Goal: Task Accomplishment & Management: Manage account settings

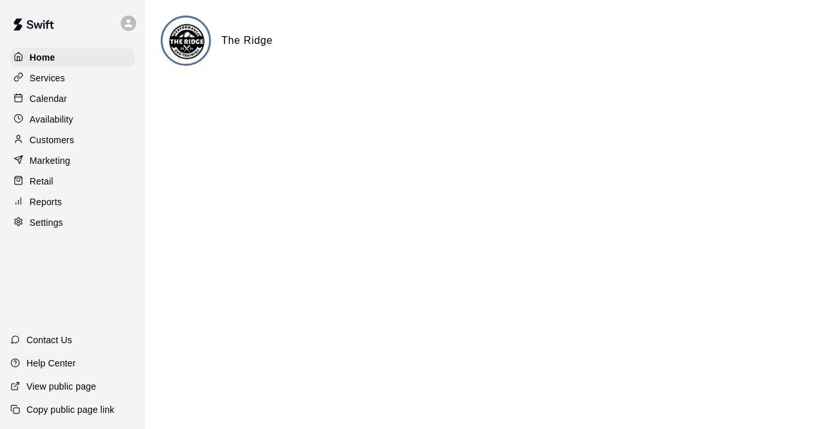
click at [48, 99] on p "Calendar" at bounding box center [48, 98] width 37 height 13
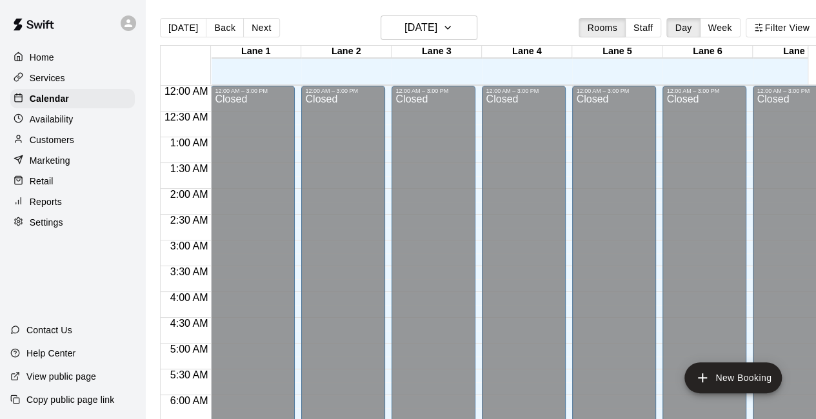
scroll to position [480, 0]
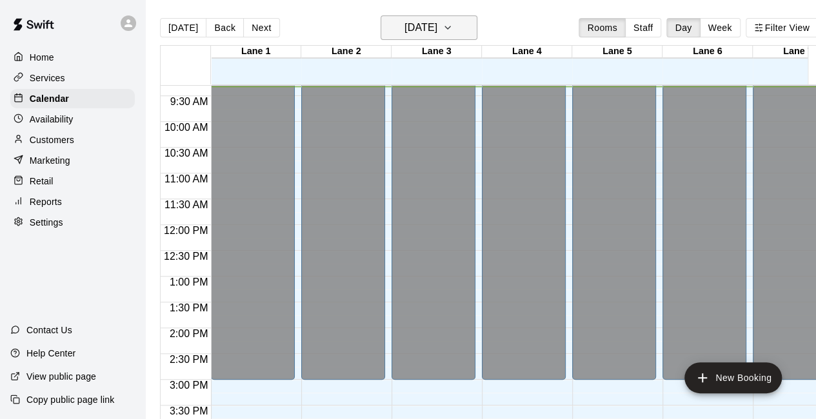
click at [406, 35] on h6 "[DATE]" at bounding box center [420, 28] width 33 height 18
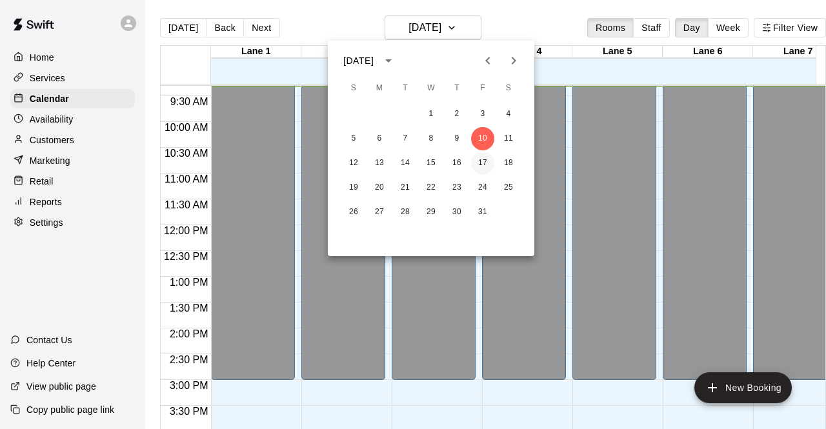
click at [482, 165] on button "17" at bounding box center [482, 163] width 23 height 23
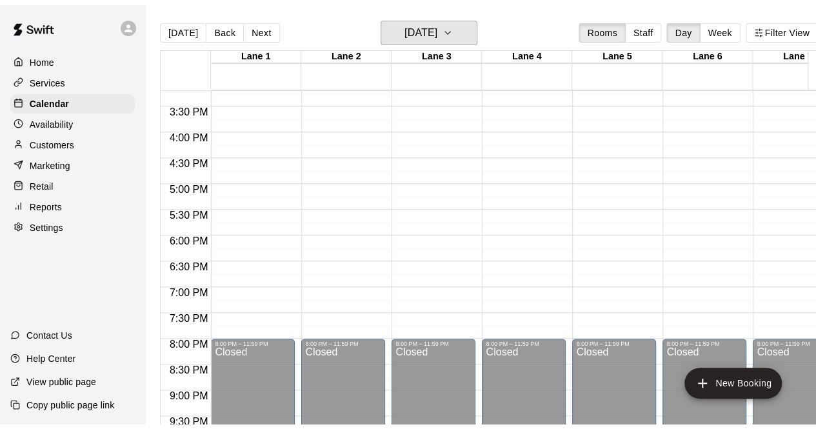
scroll to position [746, 0]
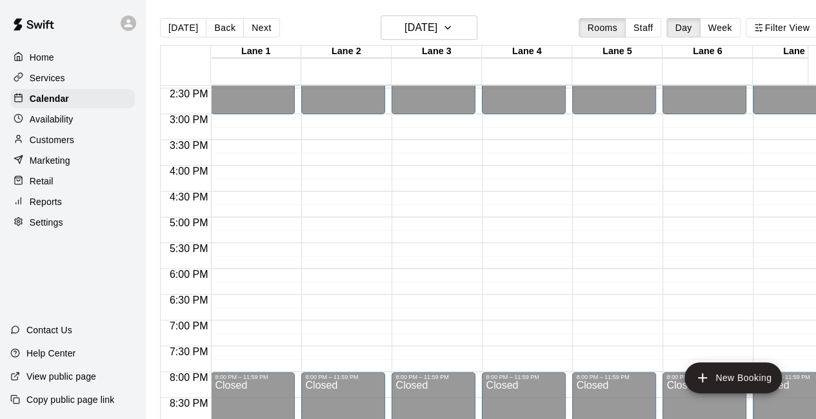
click at [65, 84] on p "Services" at bounding box center [47, 78] width 35 height 13
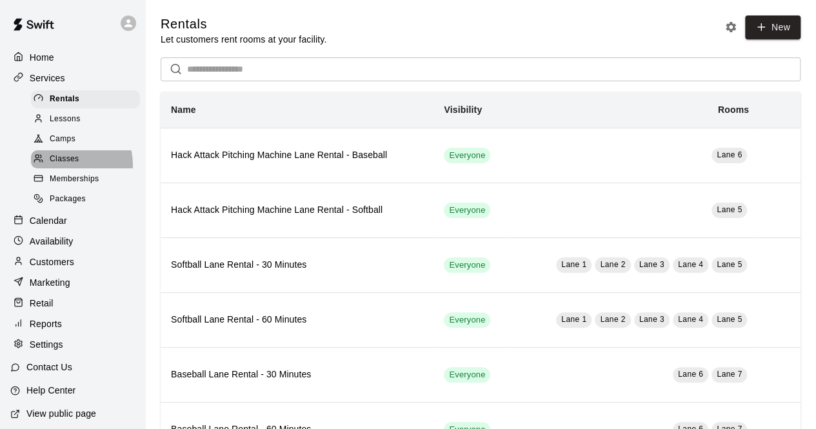
click at [66, 166] on span "Classes" at bounding box center [64, 159] width 29 height 13
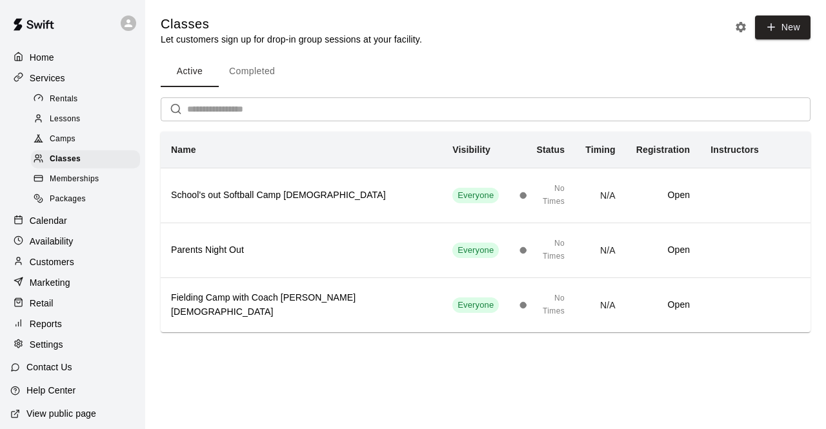
click at [266, 68] on button "Completed" at bounding box center [252, 71] width 66 height 31
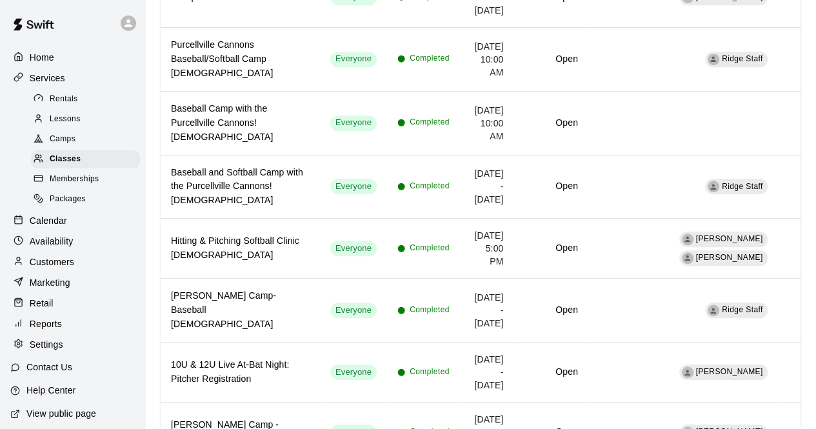
scroll to position [477, 0]
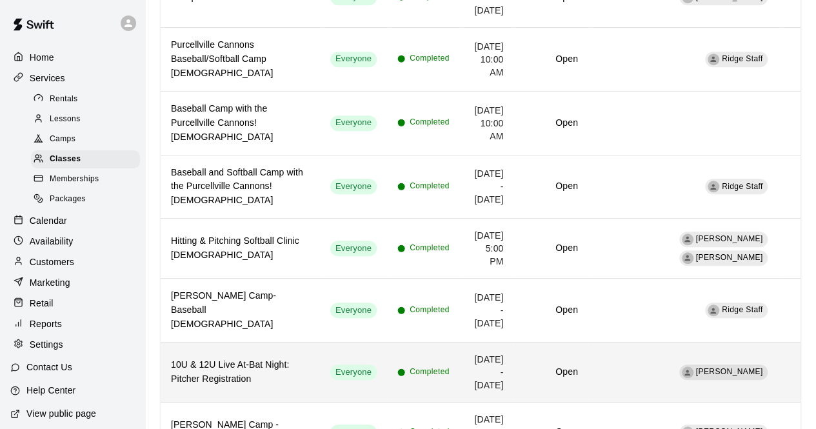
click at [254, 343] on th "10U & 12U Live At-Bat Night: Pitcher Registration" at bounding box center [240, 373] width 159 height 60
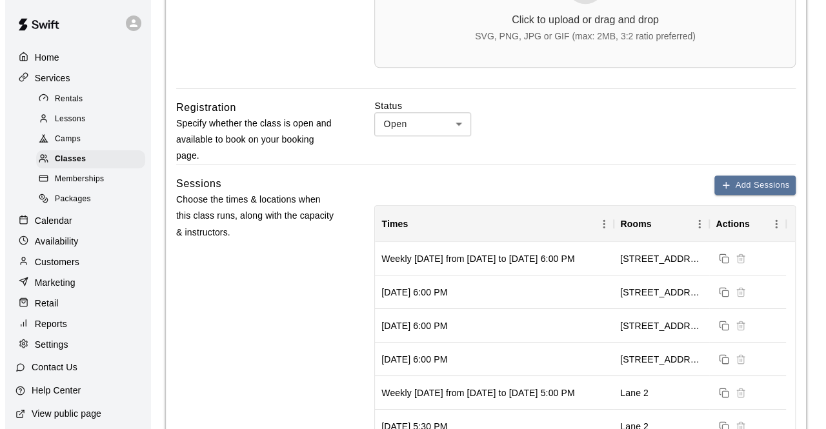
scroll to position [508, 0]
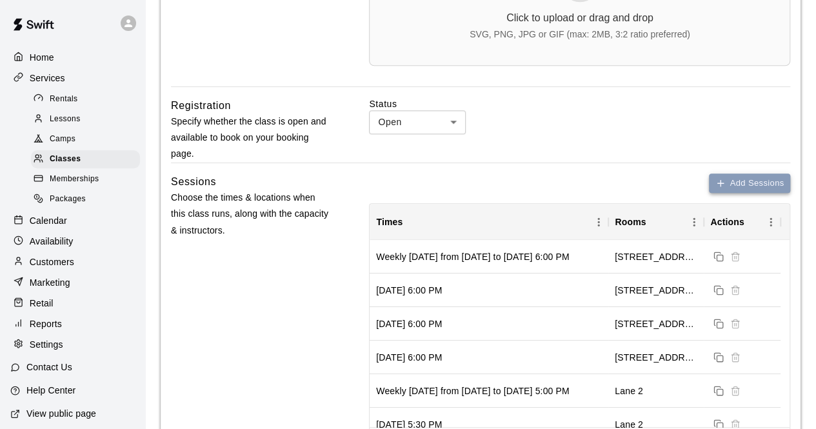
click at [749, 185] on button "Add Sessions" at bounding box center [749, 184] width 81 height 20
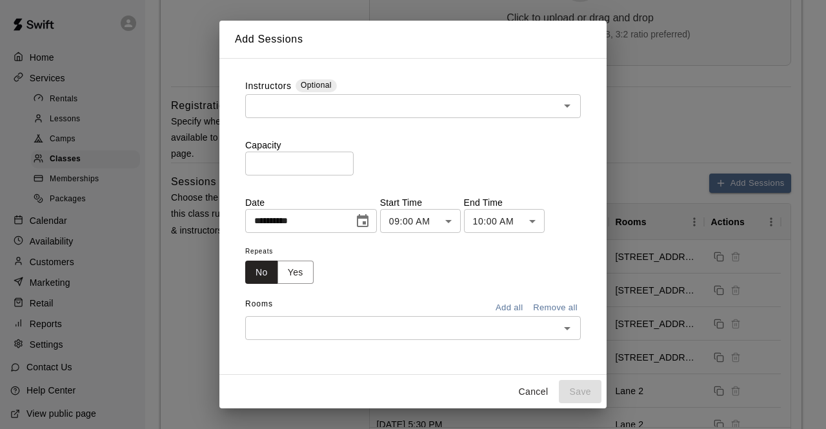
click at [328, 166] on input "*" at bounding box center [299, 164] width 108 height 24
click at [323, 115] on div "​" at bounding box center [412, 106] width 335 height 24
type input "**"
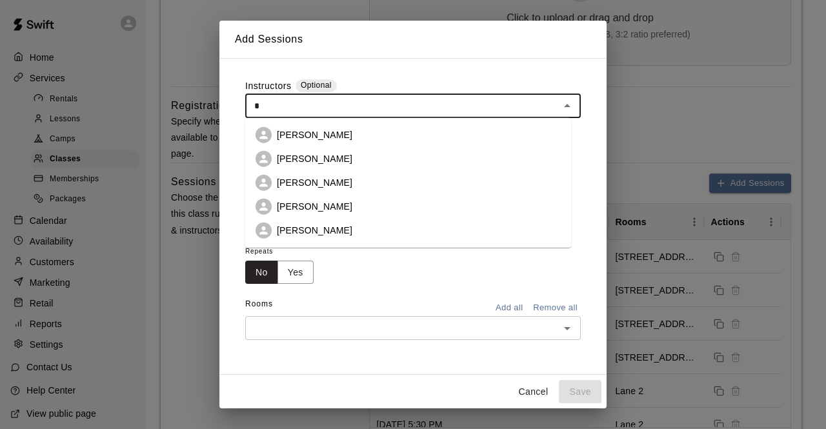
type input "**"
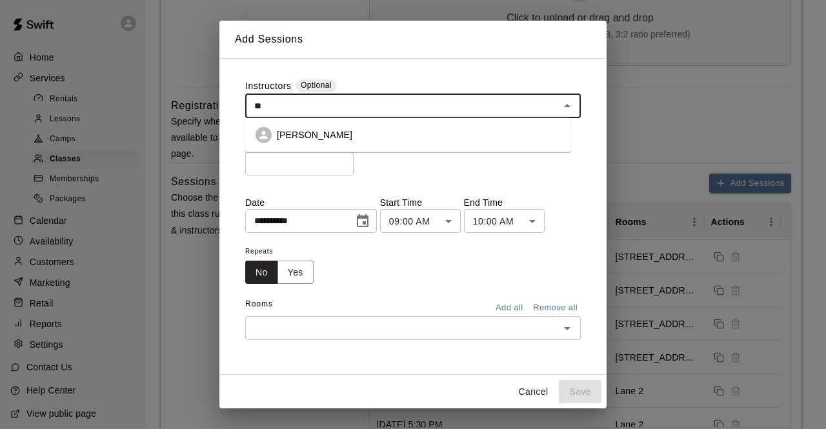
click at [306, 137] on p "[PERSON_NAME]" at bounding box center [314, 134] width 75 height 13
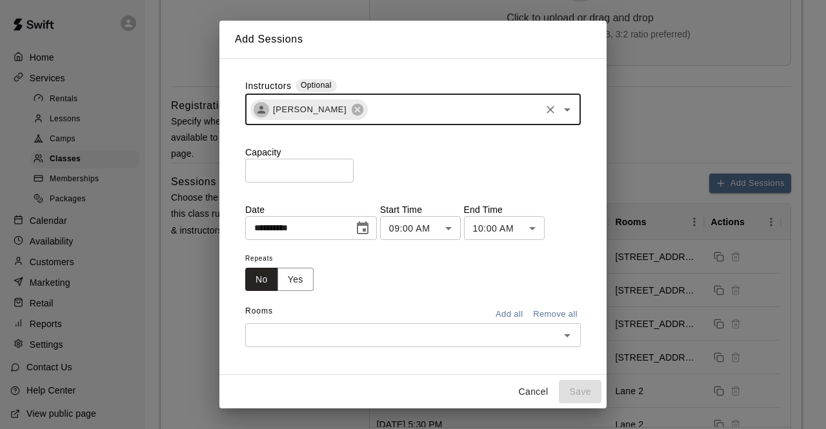
click at [370, 221] on icon "Choose date, selected date is Oct 10, 2025" at bounding box center [362, 228] width 15 height 15
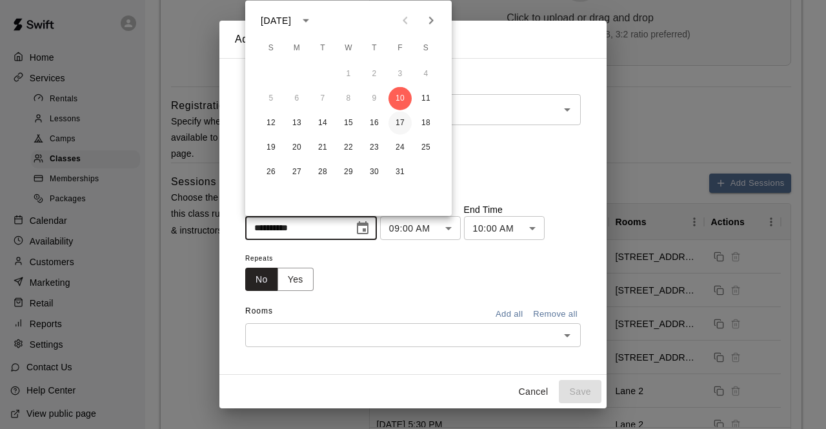
click at [401, 128] on button "17" at bounding box center [399, 123] width 23 height 23
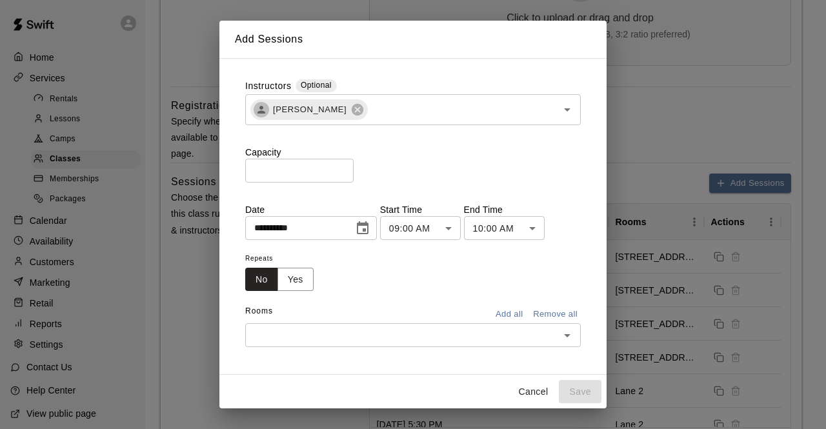
type input "**********"
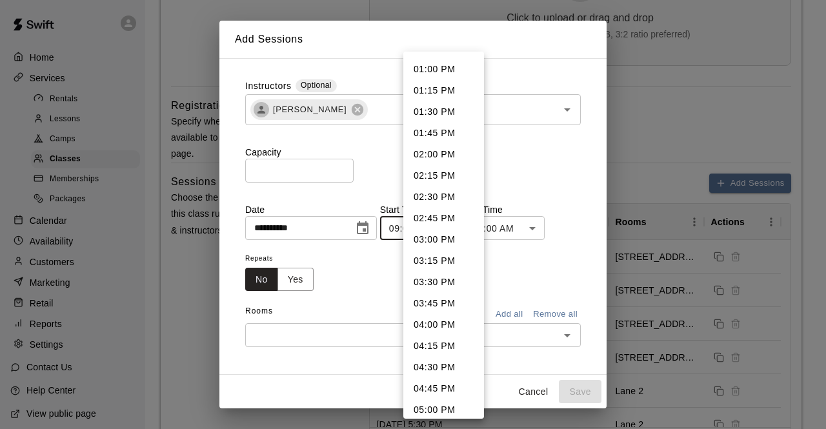
scroll to position [1275, 0]
click at [426, 333] on li "06:00 PM" at bounding box center [443, 324] width 81 height 21
type input "********"
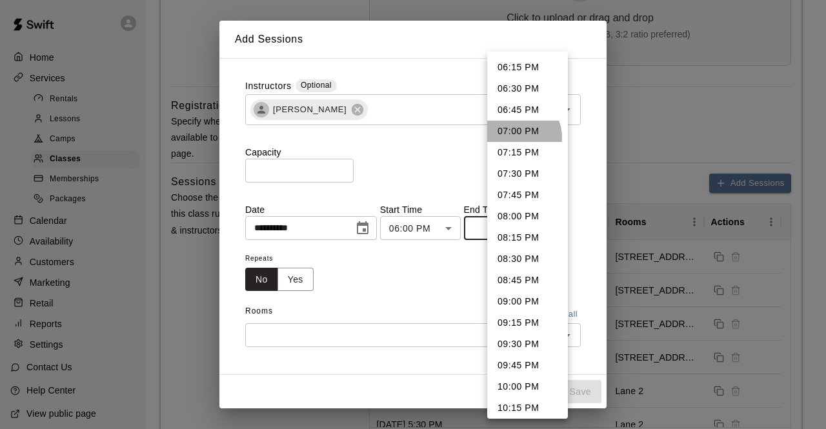
click at [515, 137] on li "07:00 PM" at bounding box center [527, 131] width 81 height 21
type input "********"
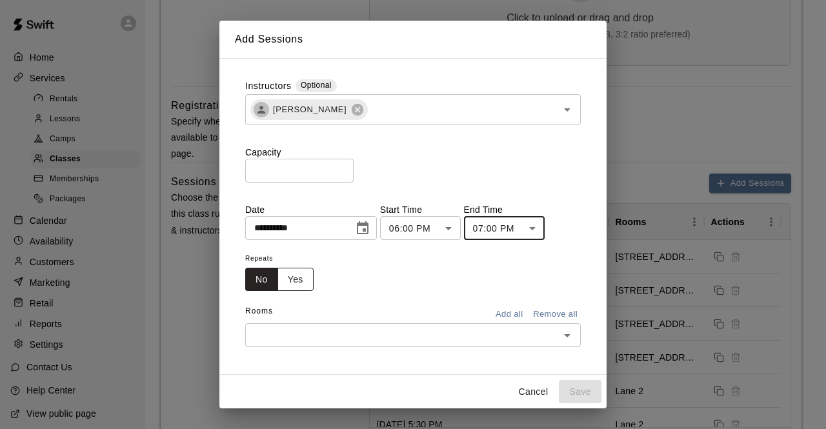
click at [293, 287] on button "Yes" at bounding box center [295, 280] width 36 height 24
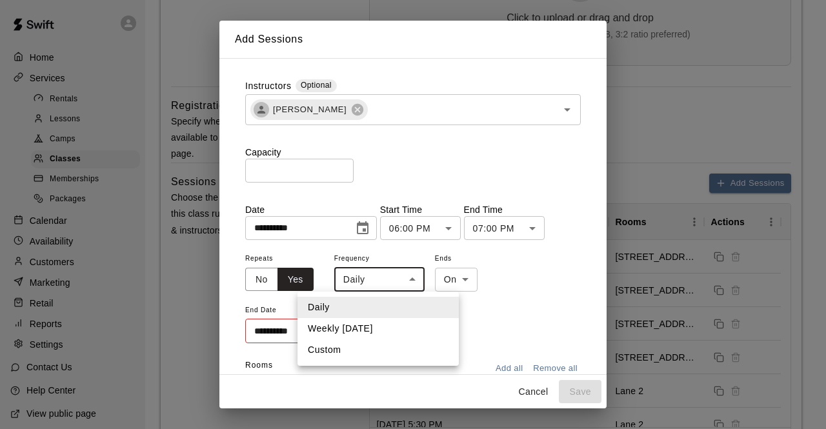
click at [354, 324] on li "Weekly [DATE]" at bounding box center [377, 328] width 161 height 21
type input "******"
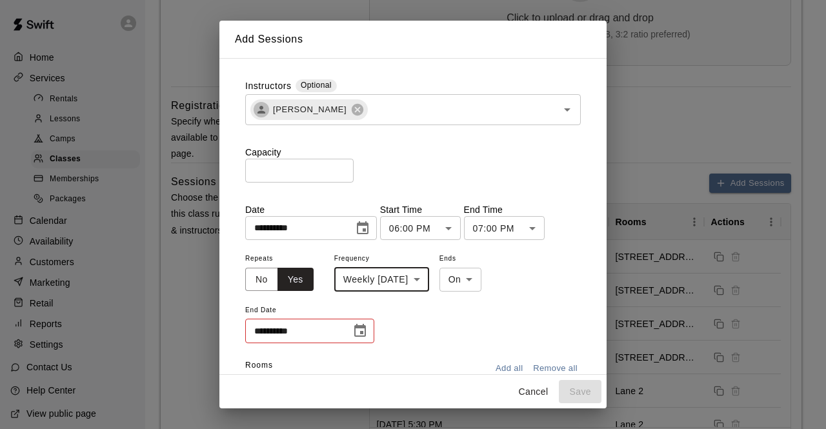
click at [360, 327] on icon "Choose date" at bounding box center [360, 330] width 12 height 13
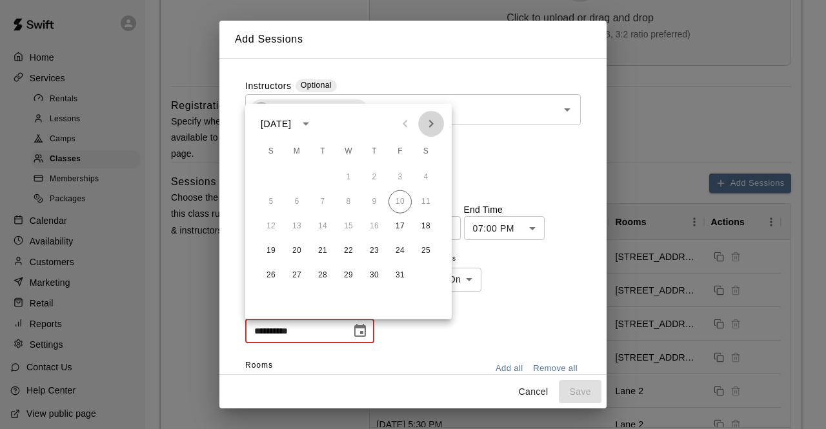
click at [429, 125] on icon "Next month" at bounding box center [430, 123] width 15 height 15
click at [395, 268] on button "30" at bounding box center [399, 275] width 23 height 23
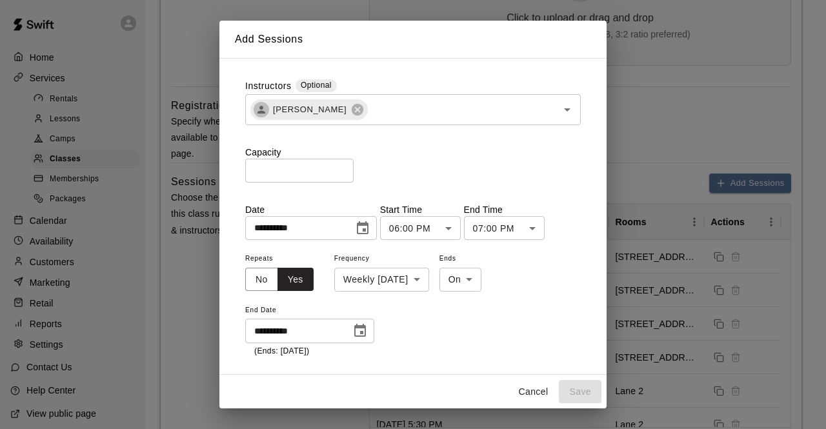
type input "**********"
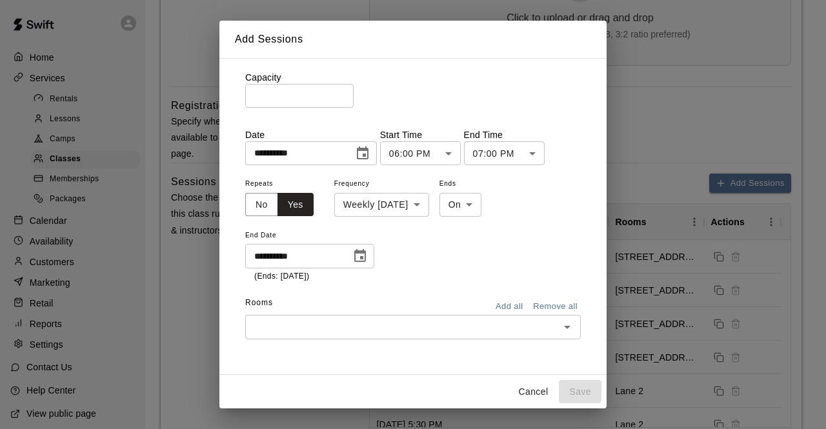
click at [327, 334] on input "text" at bounding box center [402, 327] width 306 height 16
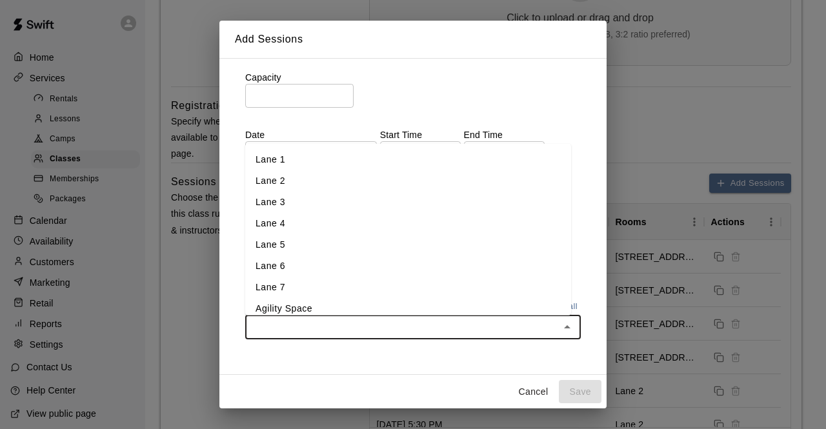
click at [334, 176] on li "Lane 2" at bounding box center [408, 180] width 326 height 21
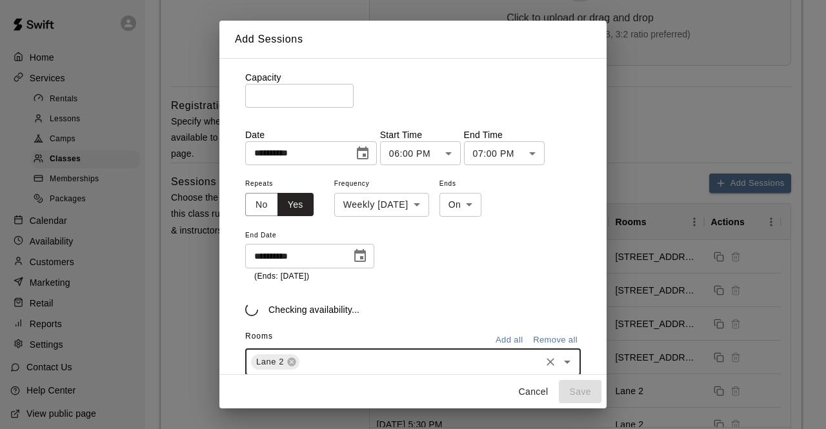
type input "*"
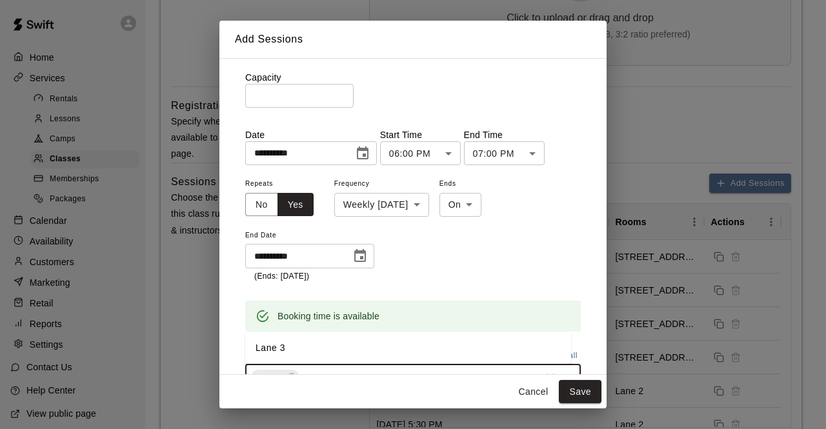
click at [290, 354] on li "Lane 3" at bounding box center [408, 347] width 326 height 21
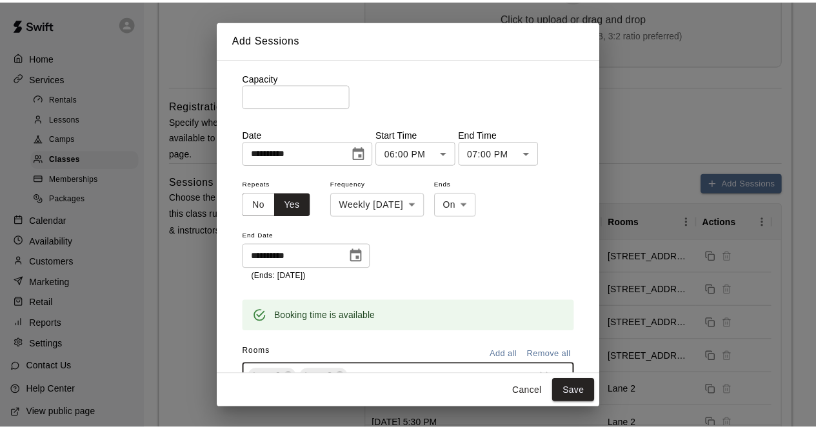
scroll to position [128, 0]
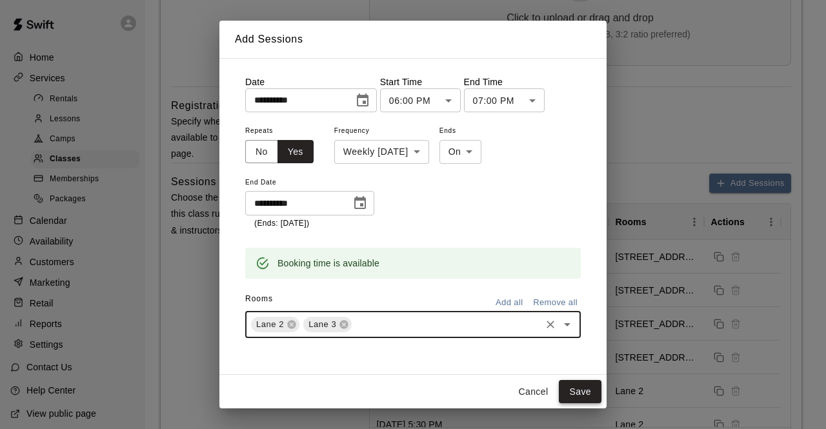
click at [568, 388] on button "Save" at bounding box center [580, 392] width 43 height 24
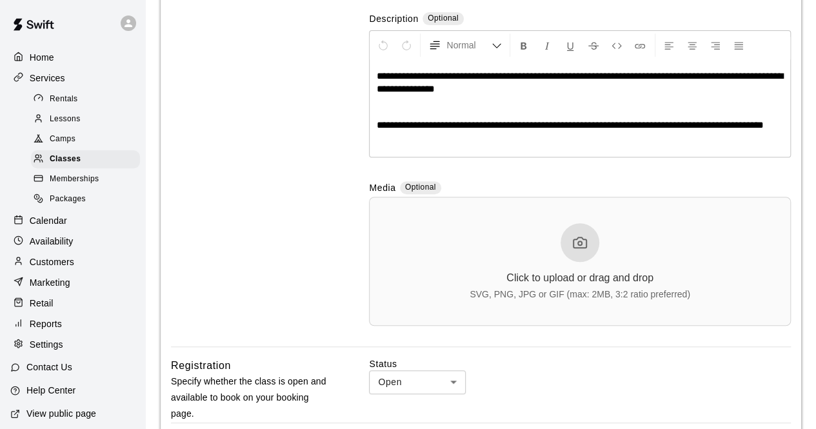
scroll to position [239, 0]
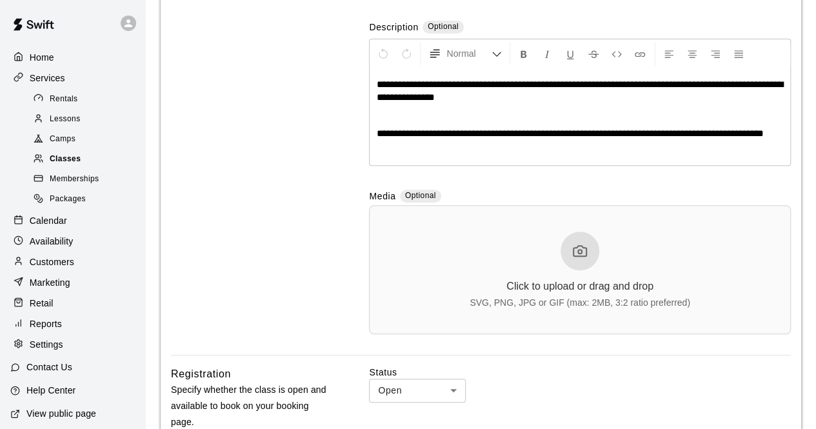
click at [72, 166] on span "Classes" at bounding box center [65, 159] width 31 height 13
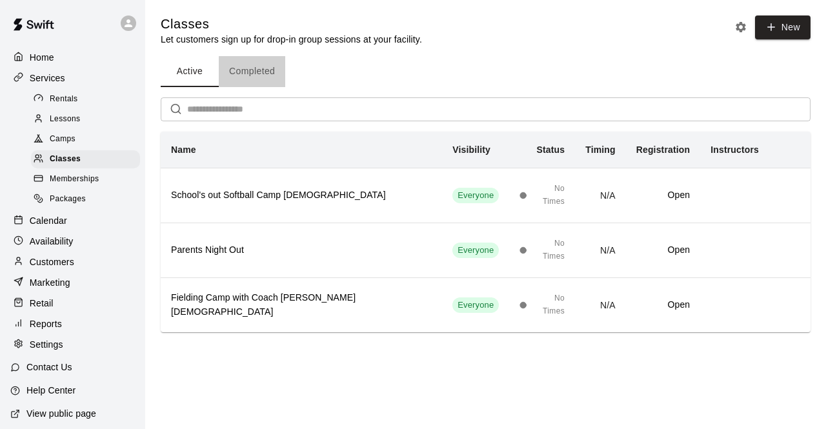
click at [258, 75] on button "Completed" at bounding box center [252, 71] width 66 height 31
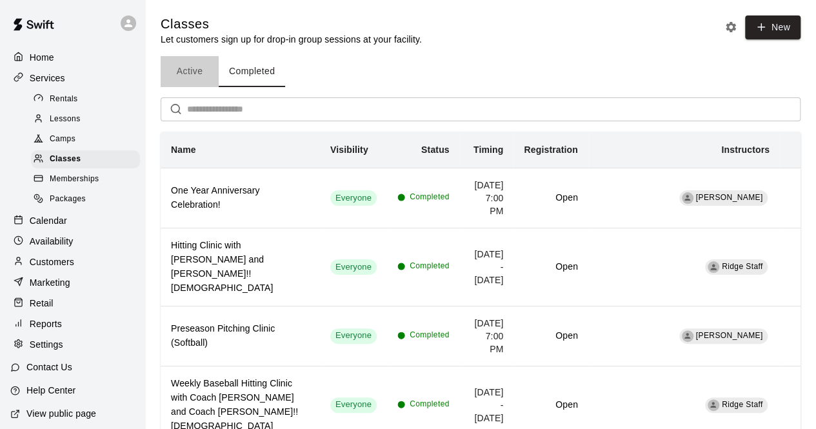
click at [186, 72] on button "Active" at bounding box center [190, 71] width 58 height 31
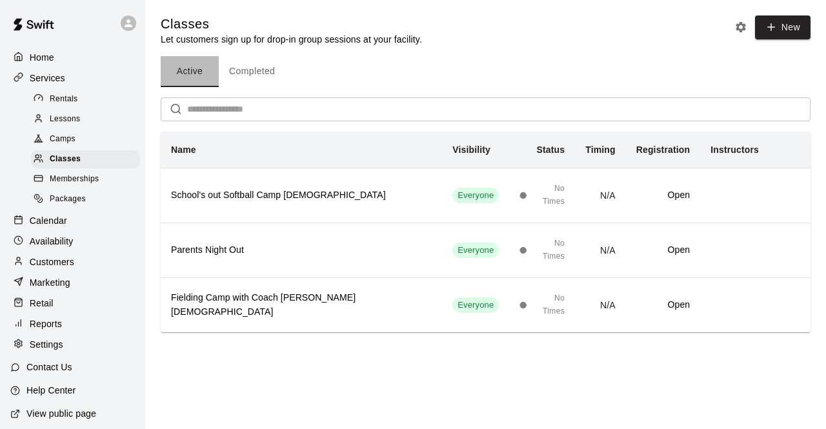
click at [186, 72] on button "Active" at bounding box center [190, 71] width 58 height 31
click at [89, 176] on div "Memberships" at bounding box center [85, 179] width 109 height 18
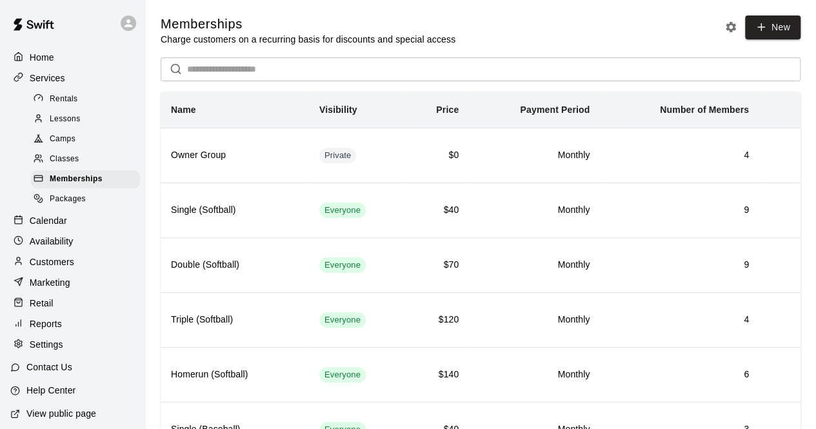
click at [77, 161] on span "Classes" at bounding box center [64, 159] width 29 height 13
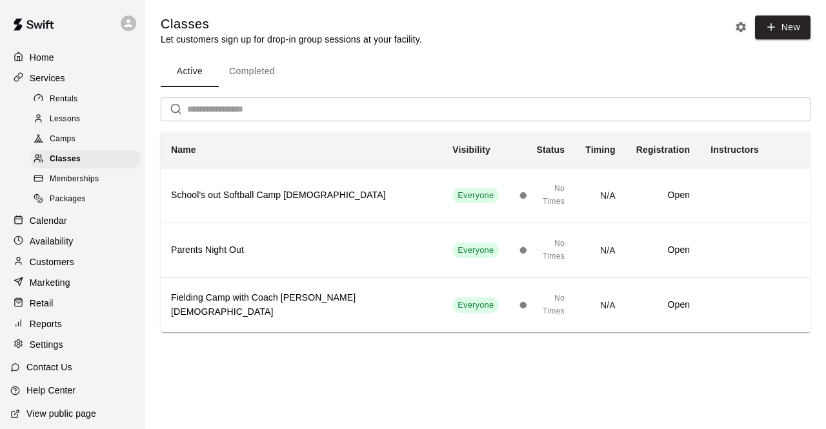
click at [266, 73] on button "Completed" at bounding box center [252, 71] width 66 height 31
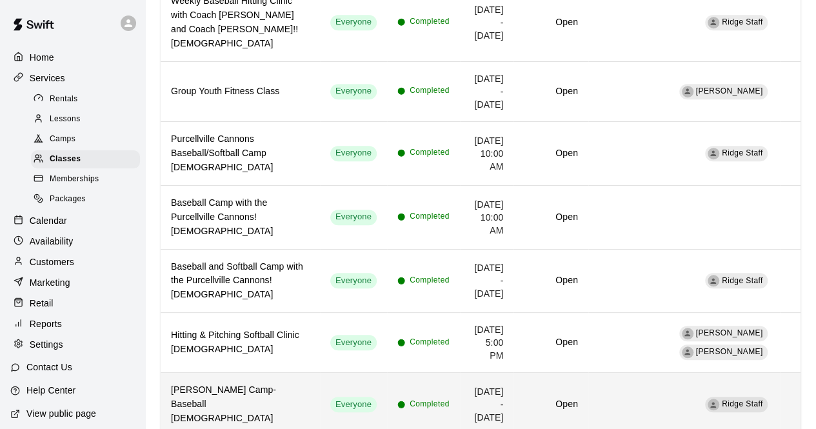
scroll to position [383, 0]
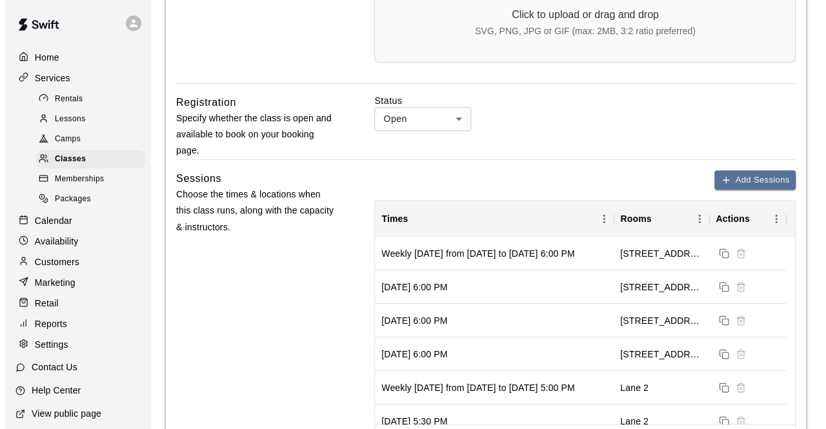
scroll to position [534, 0]
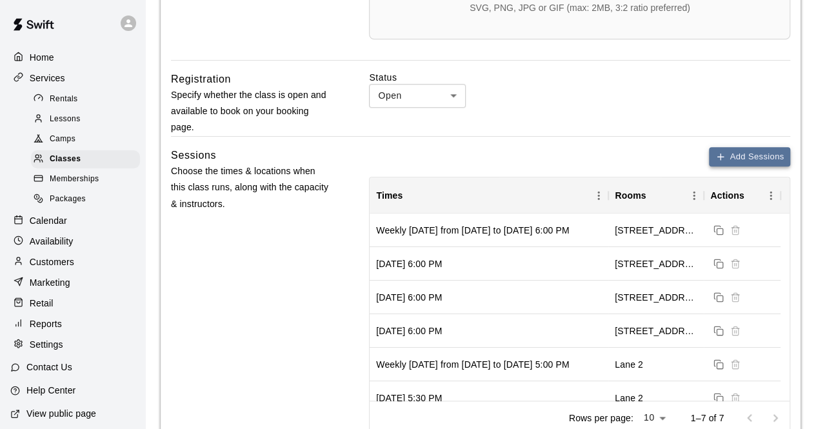
click at [750, 150] on button "Add Sessions" at bounding box center [749, 157] width 81 height 20
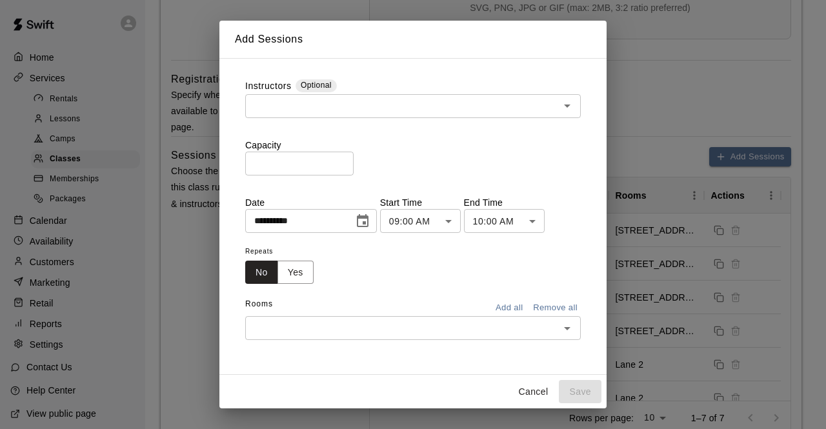
click at [324, 108] on input "text" at bounding box center [402, 106] width 306 height 16
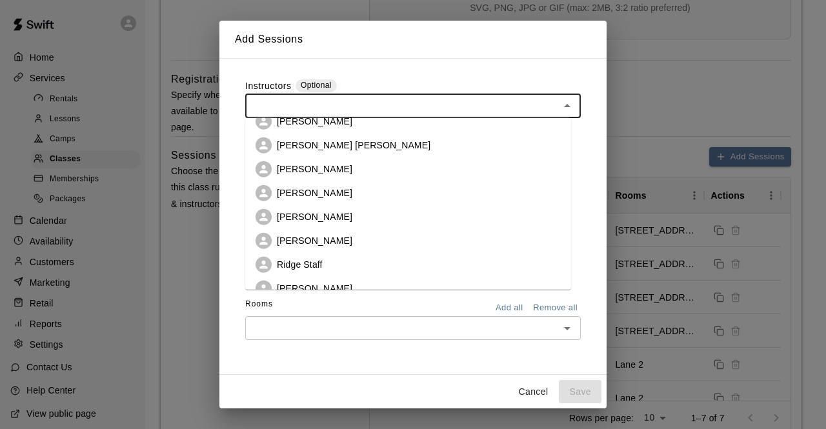
scroll to position [388, 0]
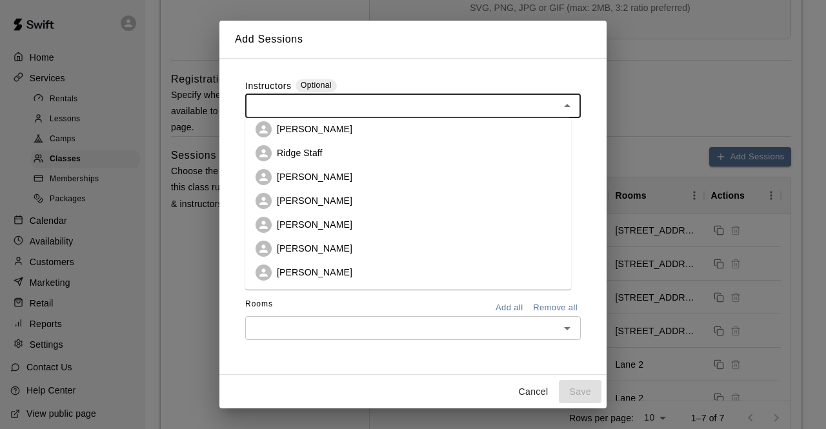
click at [299, 275] on p "[PERSON_NAME]" at bounding box center [314, 272] width 75 height 13
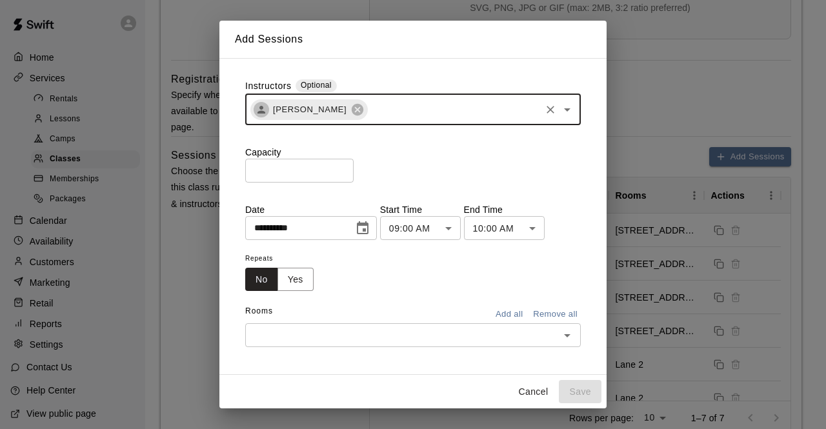
click at [303, 184] on div "**********" at bounding box center [412, 213] width 335 height 268
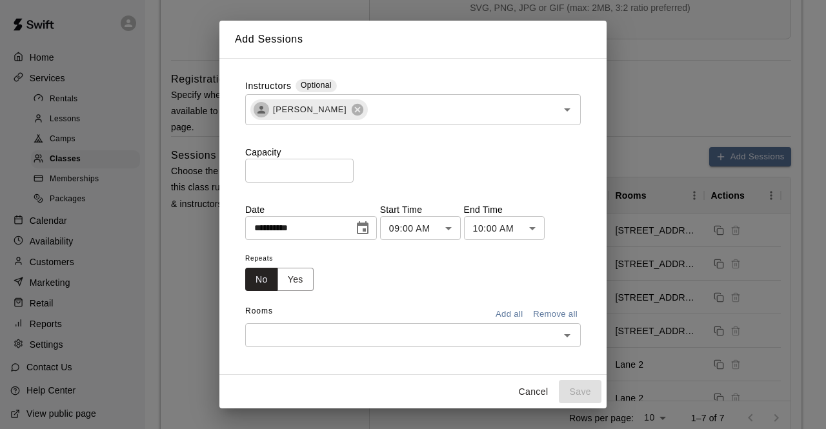
click at [299, 176] on input "*" at bounding box center [299, 171] width 108 height 24
type input "**"
click at [368, 224] on icon "Choose date, selected date is Oct 10, 2025" at bounding box center [363, 227] width 12 height 13
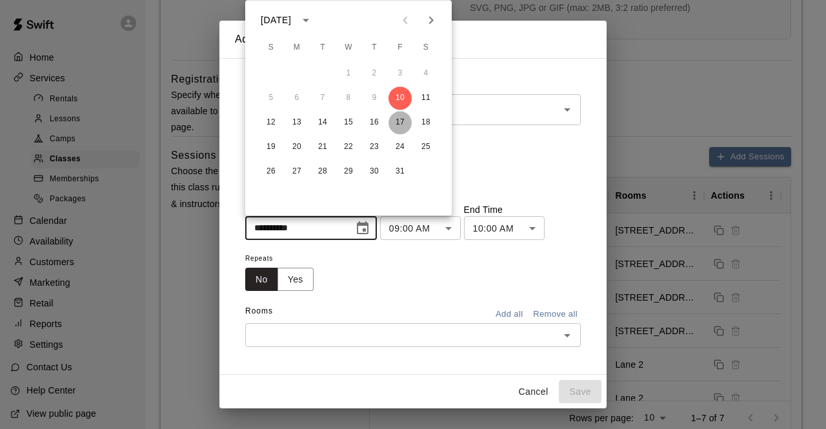
click at [397, 121] on button "17" at bounding box center [399, 122] width 23 height 23
type input "**********"
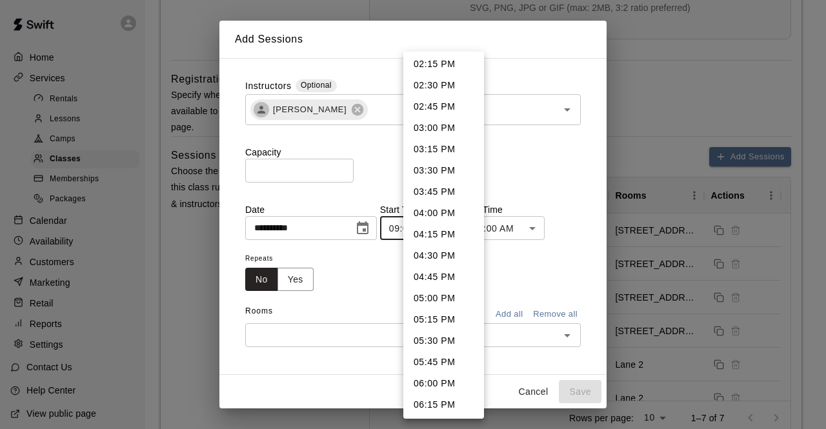
scroll to position [1216, 0]
click at [431, 382] on li "06:00 PM" at bounding box center [443, 384] width 81 height 21
type input "********"
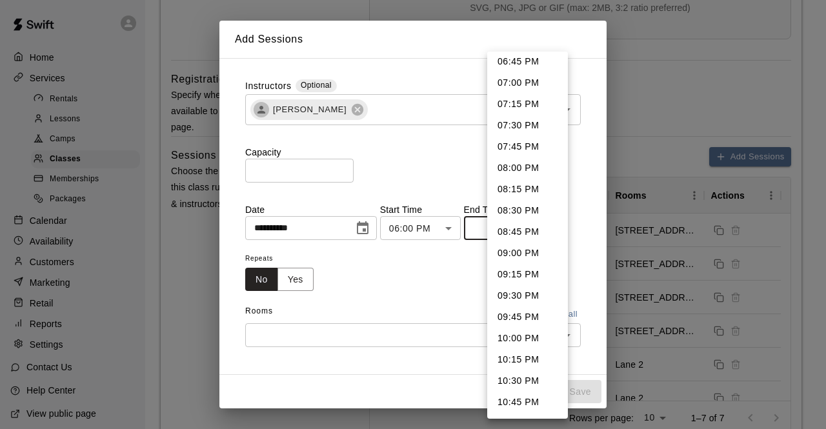
scroll to position [48, 0]
click at [513, 83] on li "07:00 PM" at bounding box center [527, 83] width 81 height 21
type input "********"
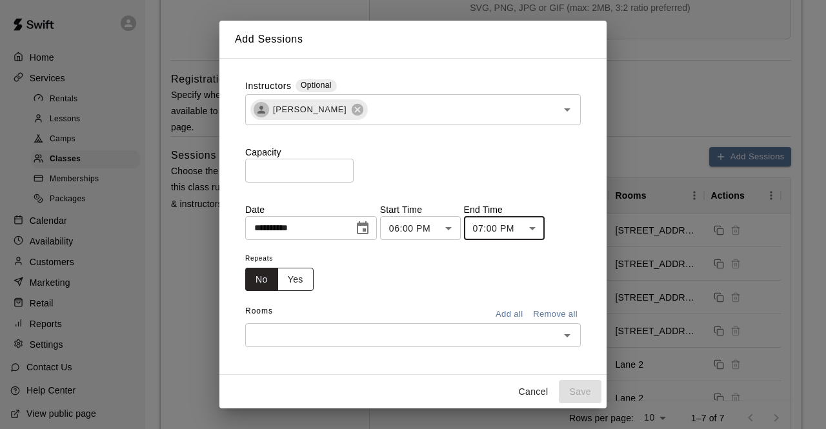
click at [290, 279] on button "Yes" at bounding box center [295, 280] width 36 height 24
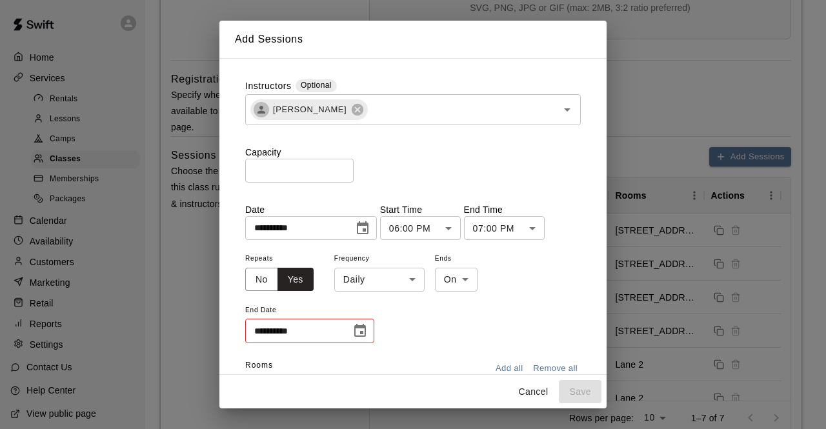
scroll to position [63, 0]
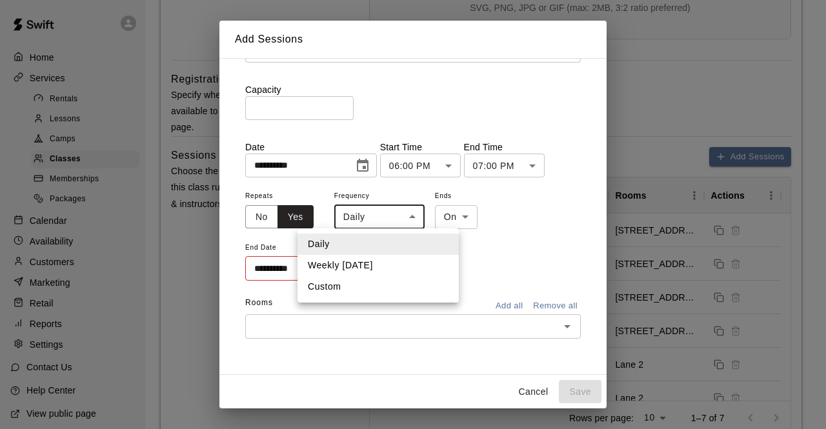
click at [350, 268] on li "Weekly [DATE]" at bounding box center [377, 265] width 161 height 21
type input "******"
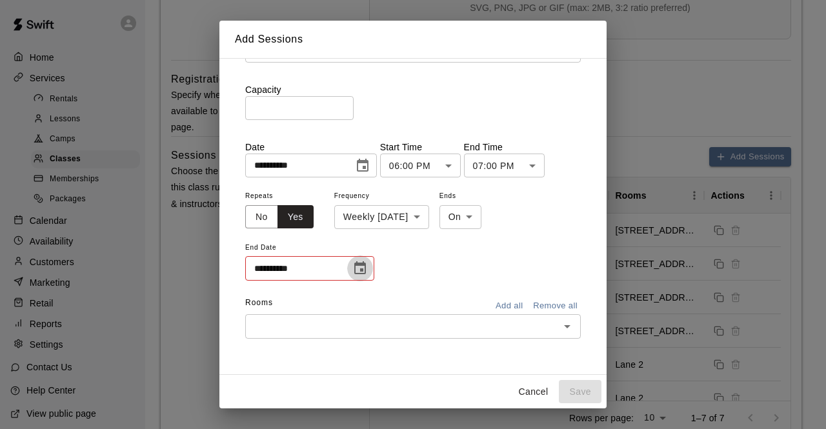
click at [359, 270] on icon "Choose date" at bounding box center [359, 268] width 15 height 15
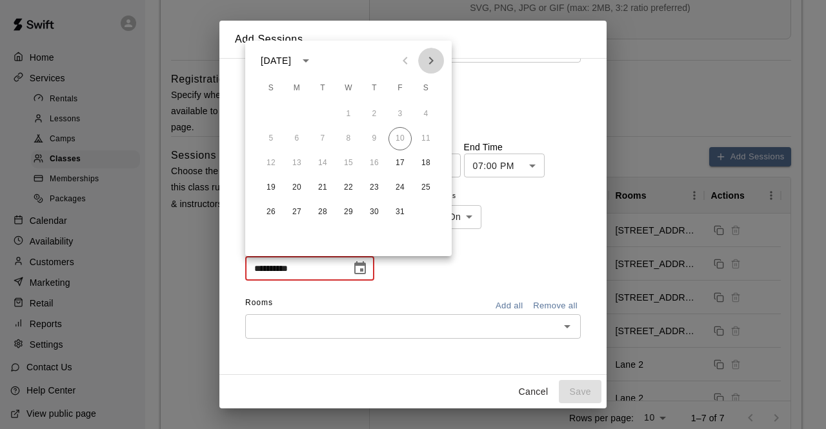
click at [431, 56] on icon "Next month" at bounding box center [430, 60] width 15 height 15
click at [403, 212] on button "30" at bounding box center [399, 212] width 23 height 23
type input "**********"
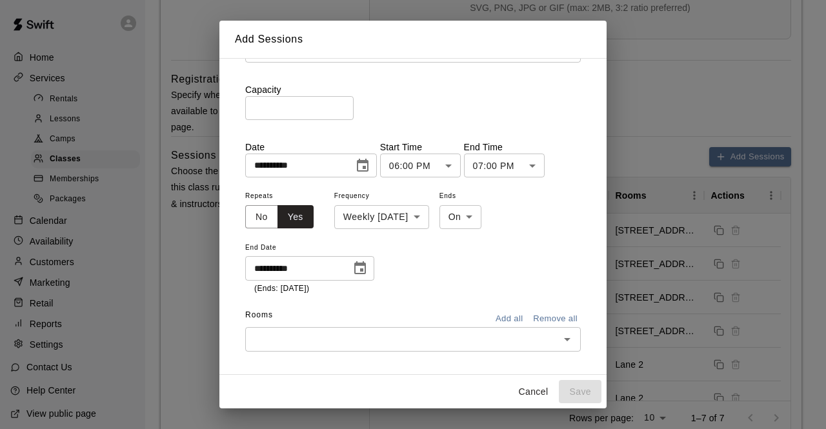
scroll to position [75, 0]
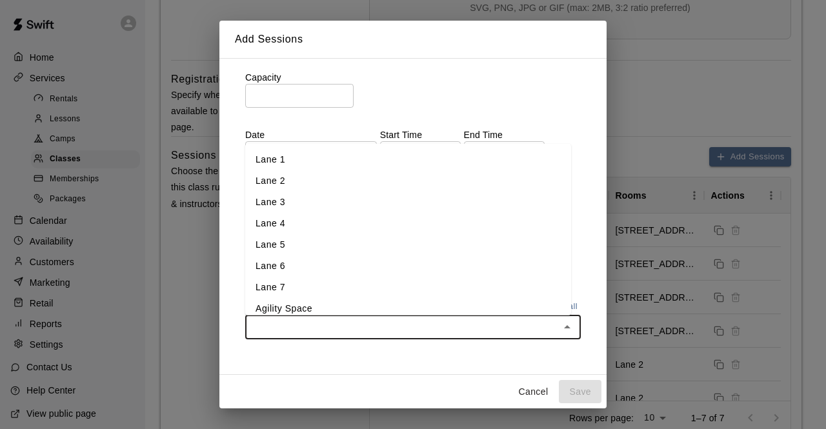
click at [492, 319] on input "text" at bounding box center [402, 327] width 306 height 16
click at [347, 176] on li "Lane 2" at bounding box center [408, 180] width 326 height 21
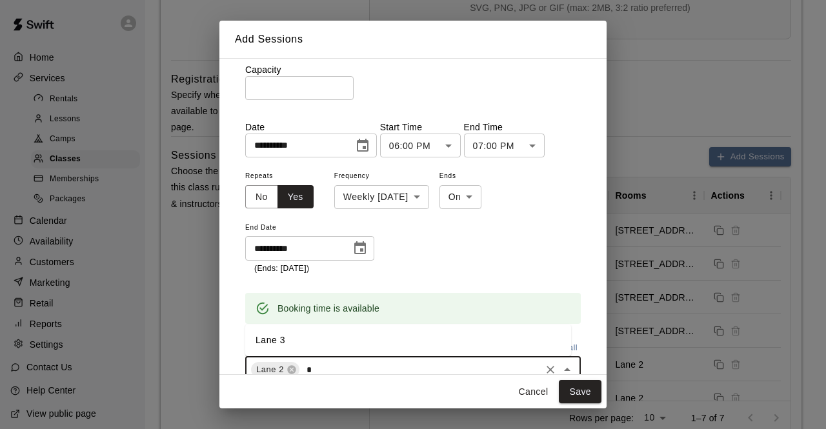
scroll to position [128, 0]
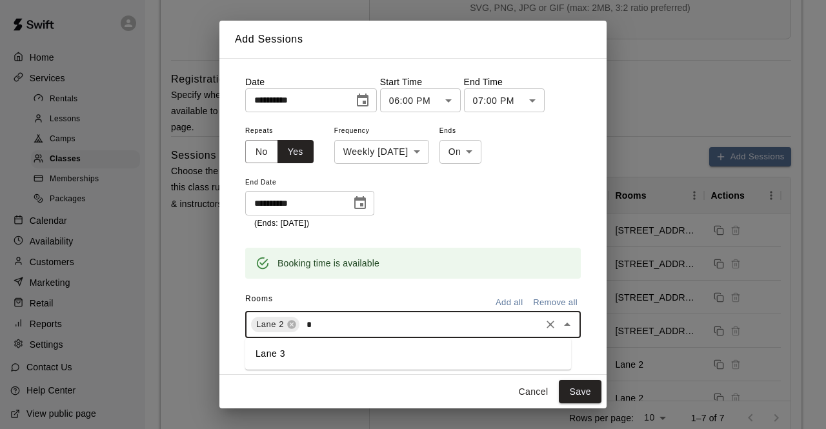
type input "*"
click at [332, 294] on div "Rooms Add all Remove all" at bounding box center [412, 300] width 335 height 22
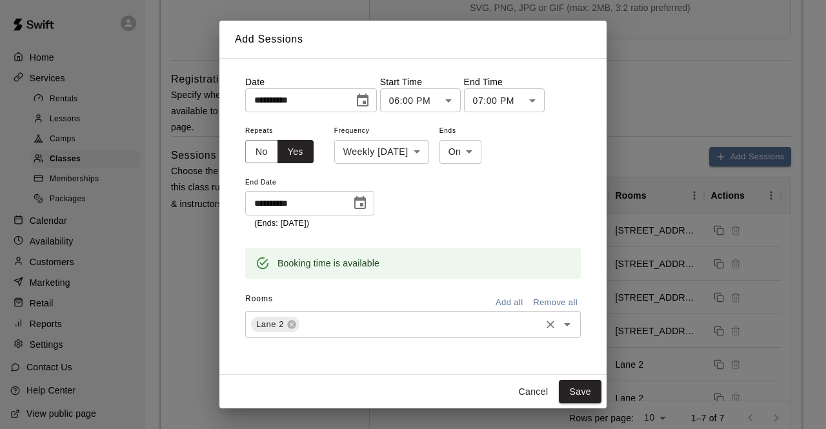
click at [325, 318] on input "text" at bounding box center [419, 325] width 237 height 16
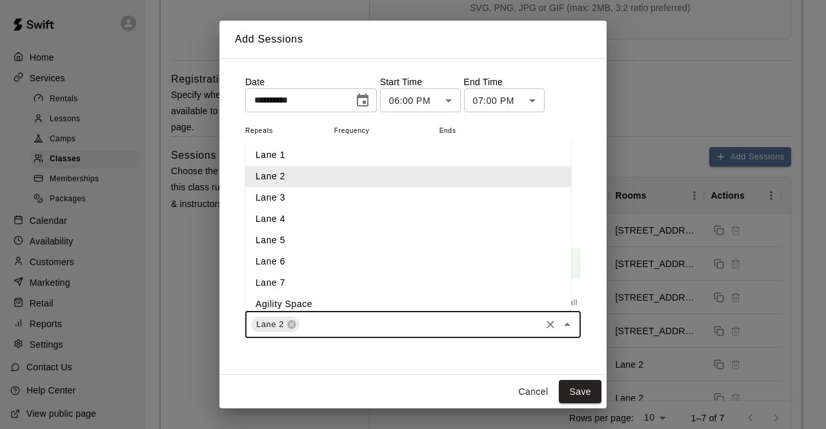
type input "*"
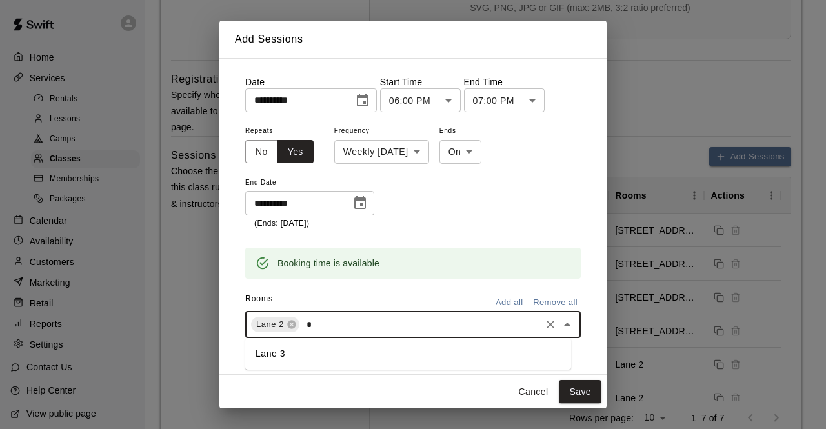
click at [302, 354] on li "Lane 3" at bounding box center [408, 353] width 326 height 21
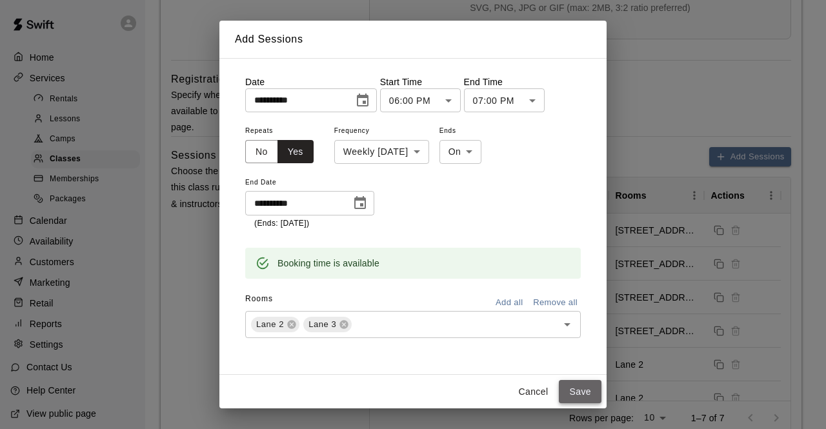
click at [577, 393] on button "Save" at bounding box center [580, 392] width 43 height 24
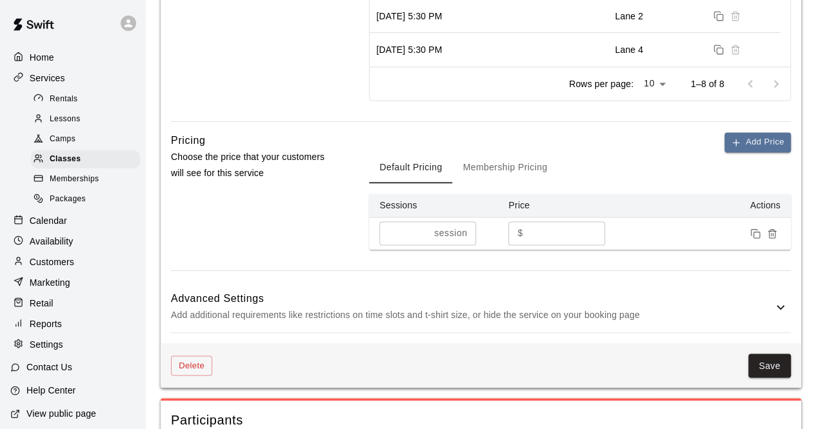
scroll to position [873, 0]
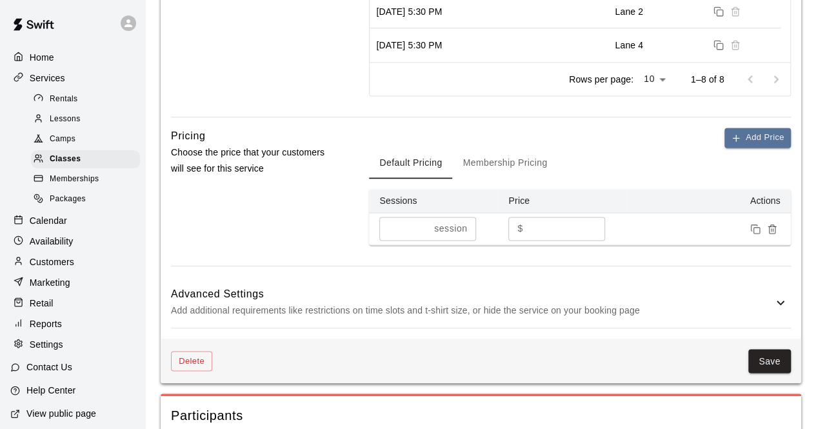
click at [758, 346] on div "Delete Save" at bounding box center [481, 361] width 641 height 45
click at [757, 367] on button "Save" at bounding box center [769, 361] width 43 height 24
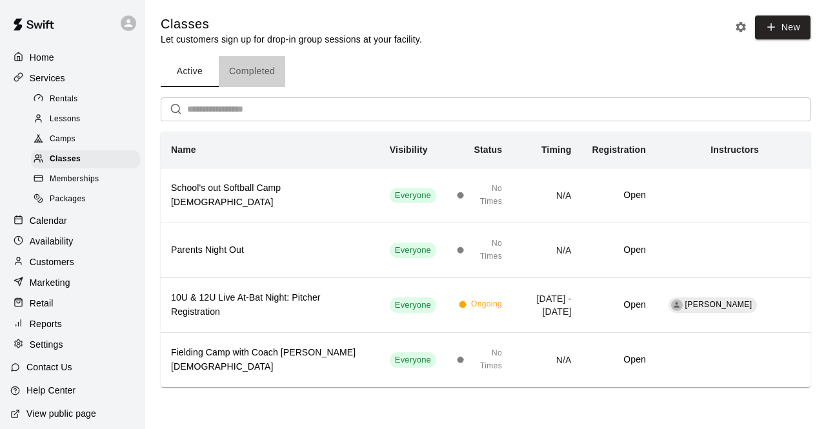
click at [252, 67] on button "Completed" at bounding box center [252, 71] width 66 height 31
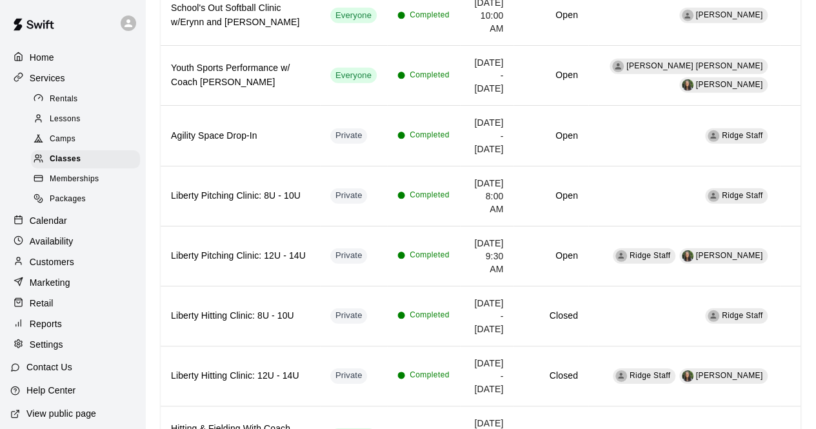
scroll to position [1806, 0]
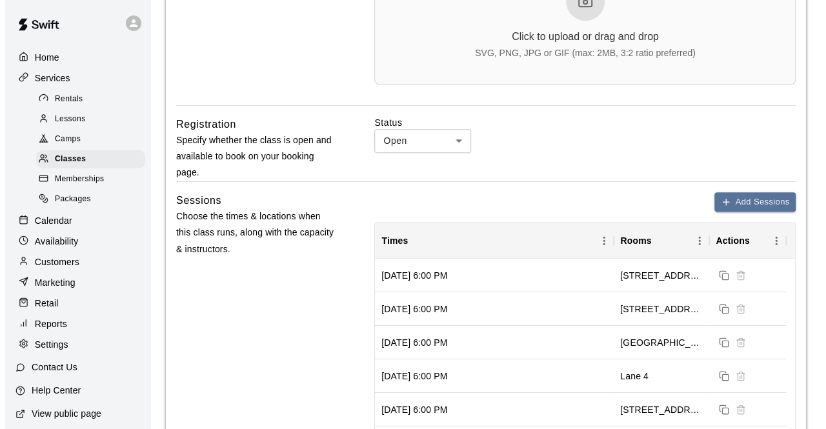
scroll to position [493, 0]
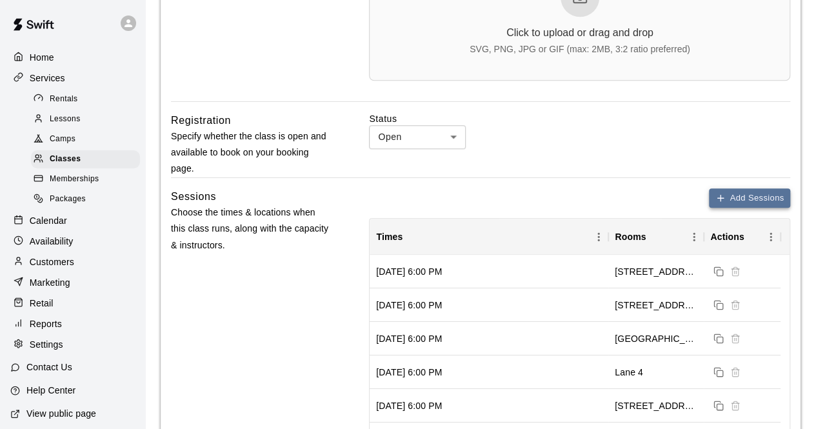
click at [768, 188] on button "Add Sessions" at bounding box center [749, 198] width 81 height 20
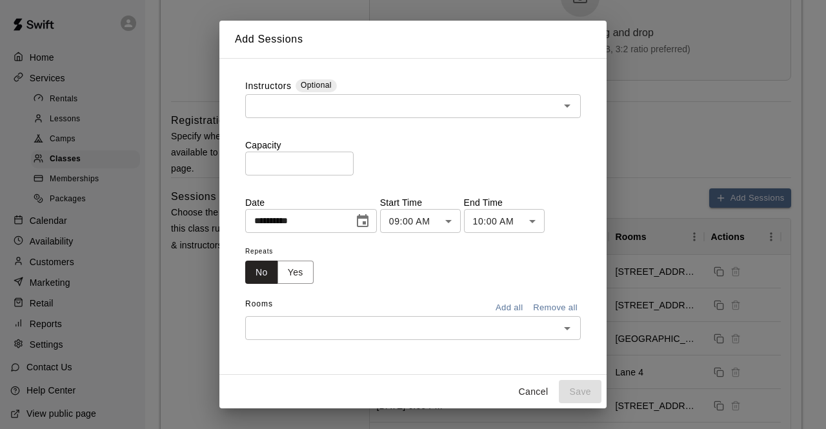
click at [314, 168] on input "*" at bounding box center [299, 164] width 108 height 24
type input "**"
click at [370, 225] on icon "Choose date, selected date is Oct 10, 2025" at bounding box center [362, 221] width 15 height 15
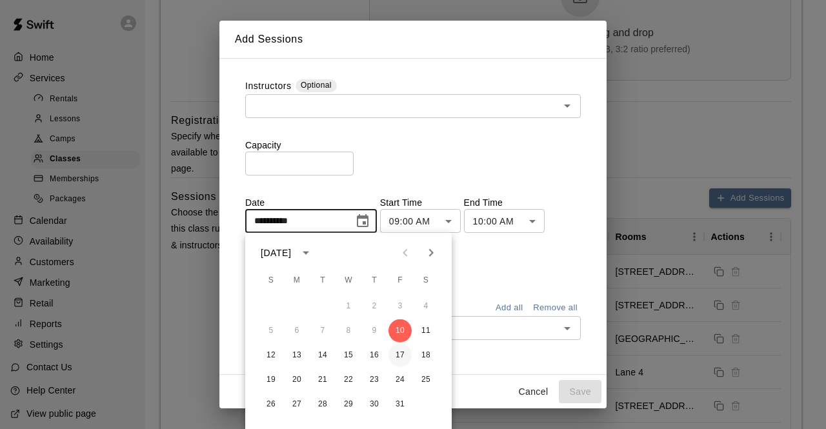
click at [403, 352] on button "17" at bounding box center [399, 355] width 23 height 23
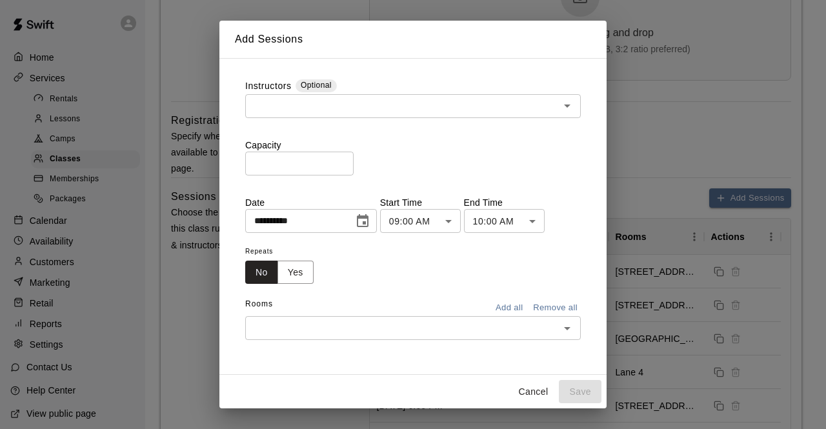
type input "**********"
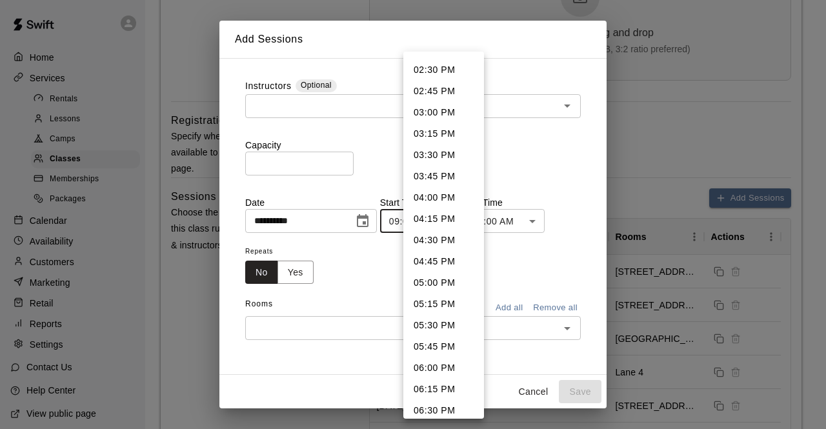
scroll to position [1308, 0]
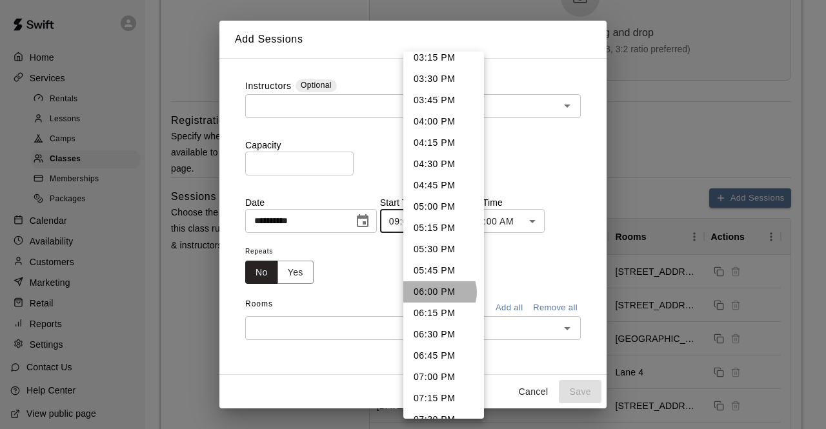
click at [439, 292] on li "06:00 PM" at bounding box center [443, 291] width 81 height 21
type input "********"
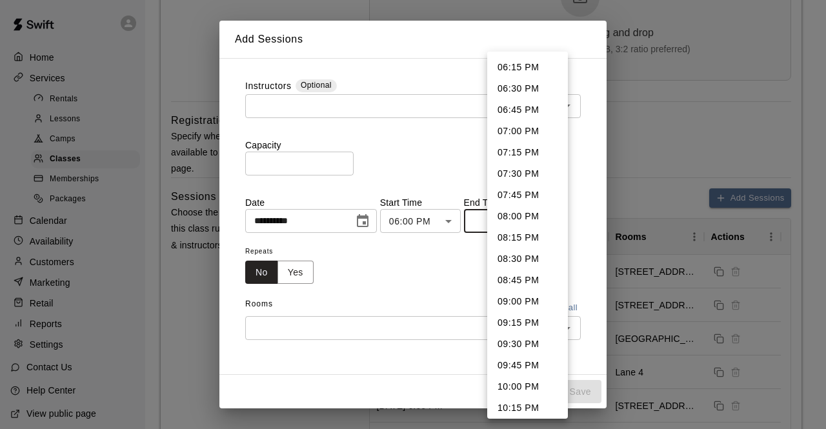
click at [507, 122] on li "07:00 PM" at bounding box center [527, 131] width 81 height 21
type input "********"
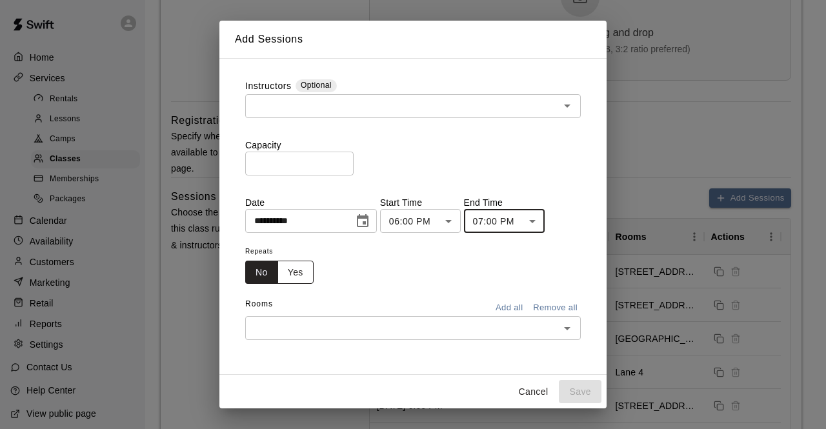
click at [302, 280] on button "Yes" at bounding box center [295, 273] width 36 height 24
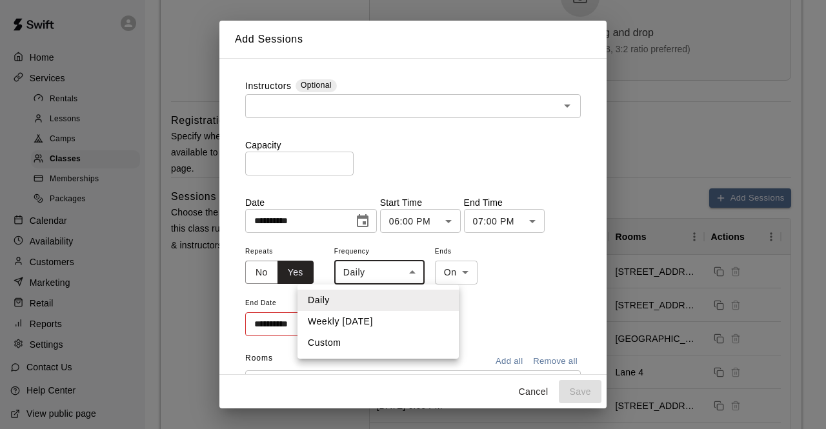
click at [364, 319] on li "Weekly [DATE]" at bounding box center [377, 321] width 161 height 21
type input "******"
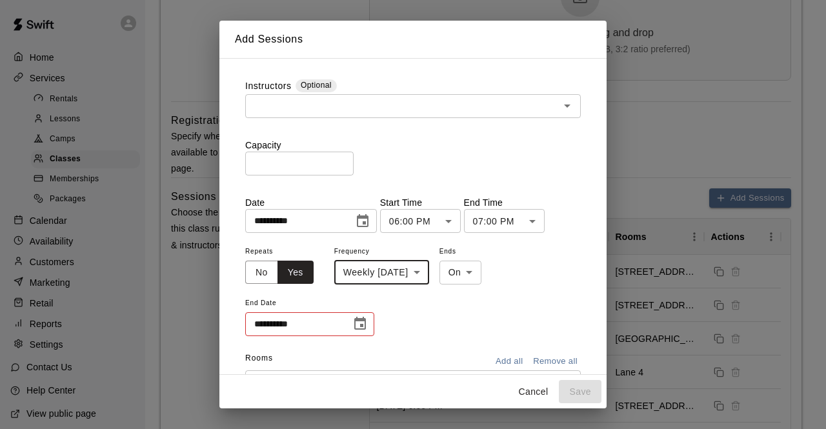
click at [370, 332] on div "**********" at bounding box center [309, 324] width 129 height 24
click at [357, 324] on icon "Choose date" at bounding box center [359, 323] width 15 height 15
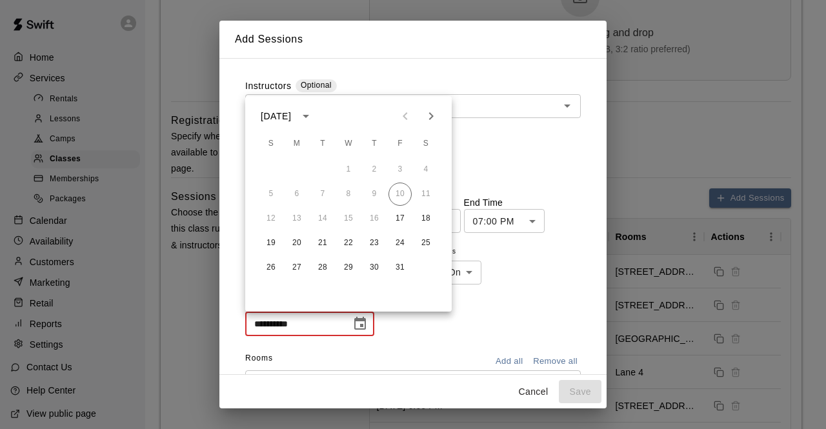
click at [432, 117] on icon "Next month" at bounding box center [431, 116] width 5 height 8
click at [403, 264] on button "30" at bounding box center [399, 267] width 23 height 23
type input "**********"
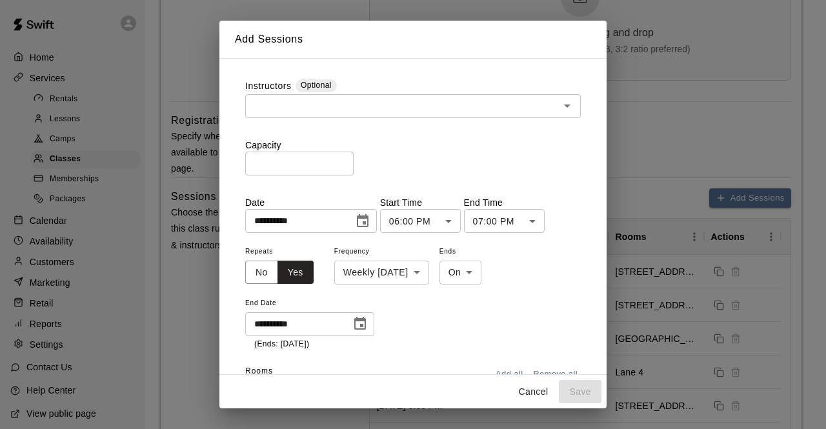
scroll to position [68, 0]
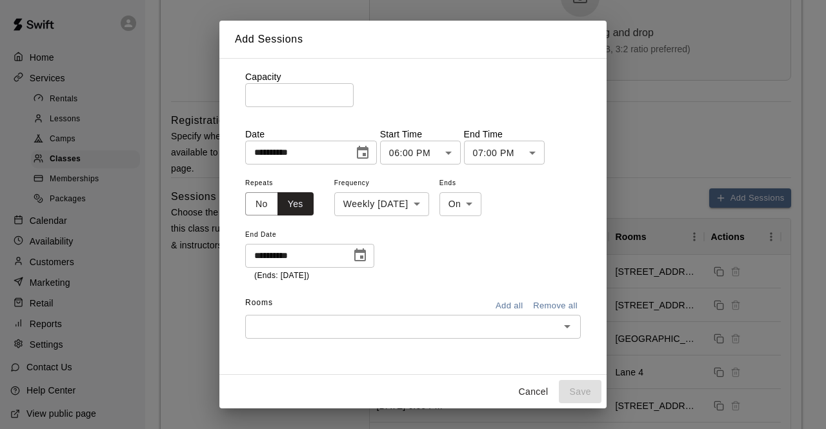
click at [437, 315] on div "​" at bounding box center [412, 327] width 335 height 24
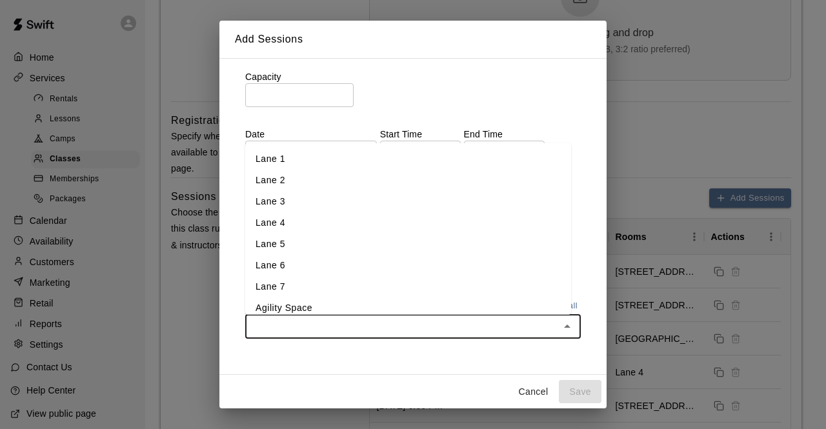
type input "*"
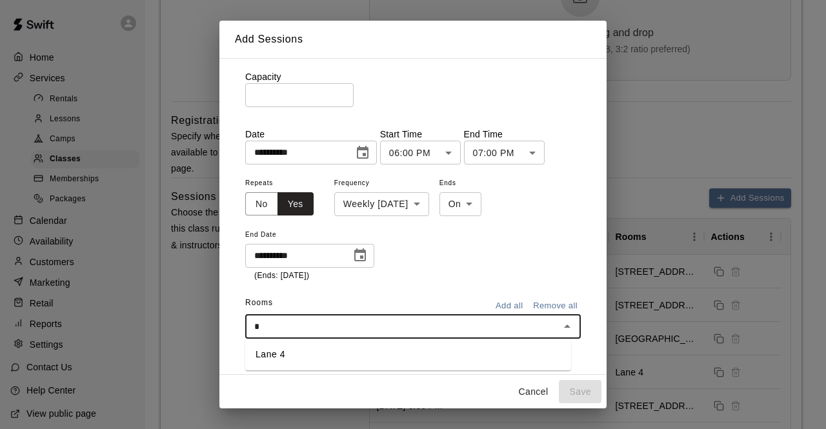
click at [364, 349] on li "Lane 4" at bounding box center [408, 354] width 326 height 21
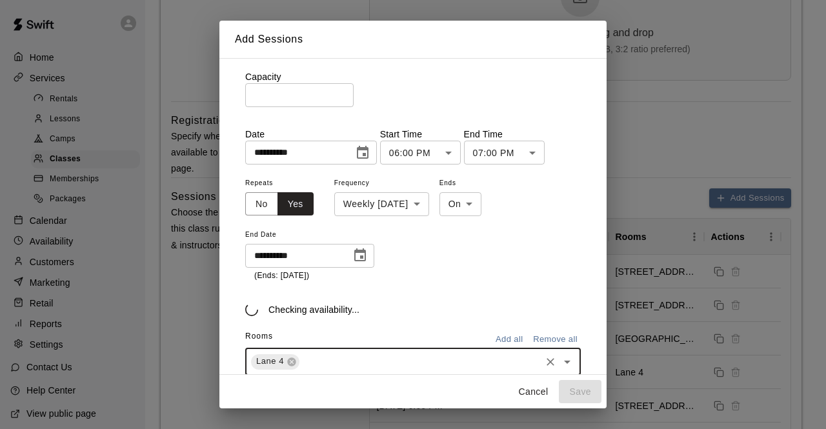
type input "*"
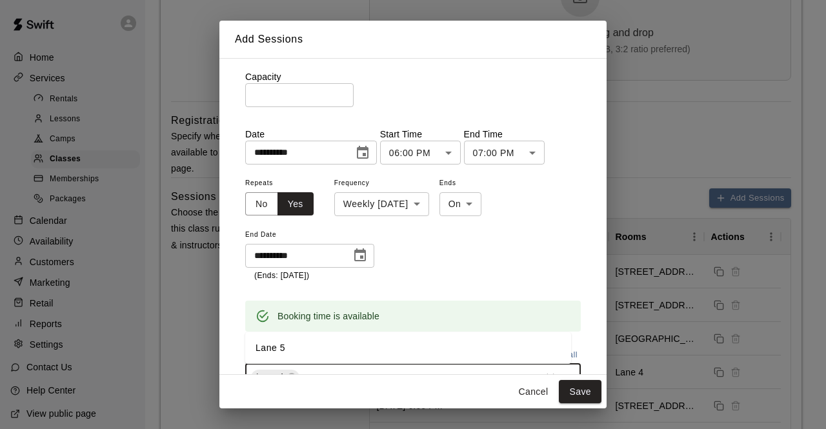
click at [324, 349] on li "Lane 5" at bounding box center [408, 347] width 326 height 21
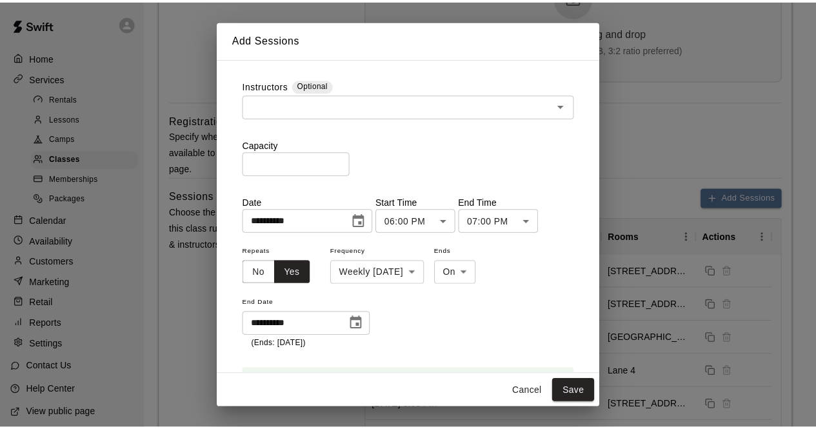
scroll to position [120, 0]
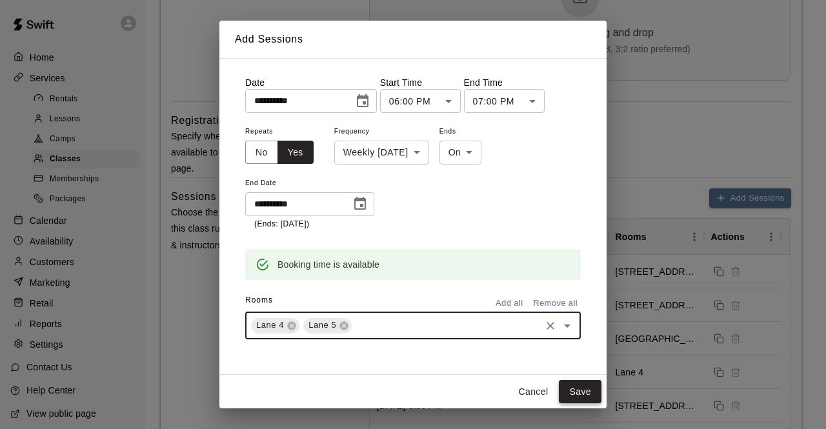
click at [588, 392] on button "Save" at bounding box center [580, 392] width 43 height 24
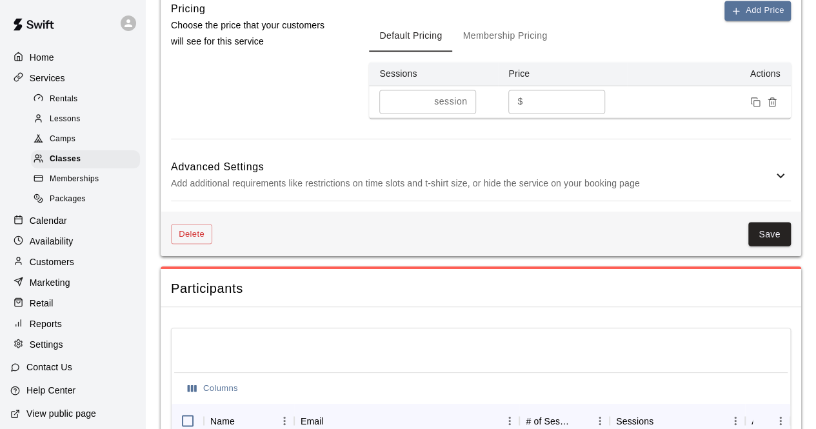
scroll to position [1009, 0]
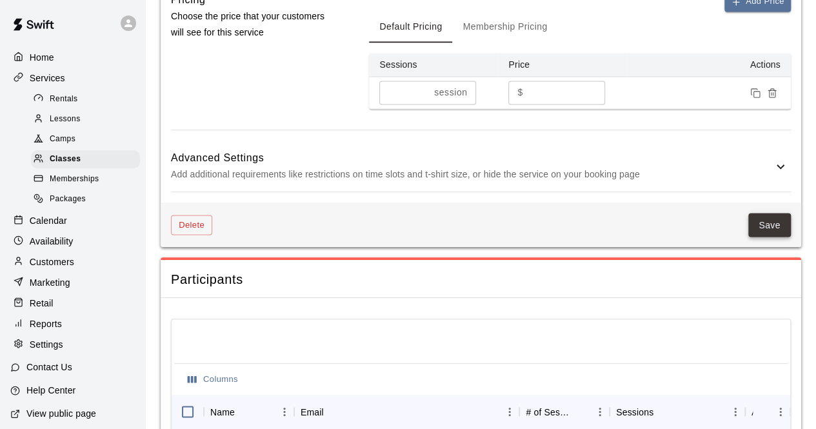
click at [779, 225] on button "Save" at bounding box center [769, 225] width 43 height 24
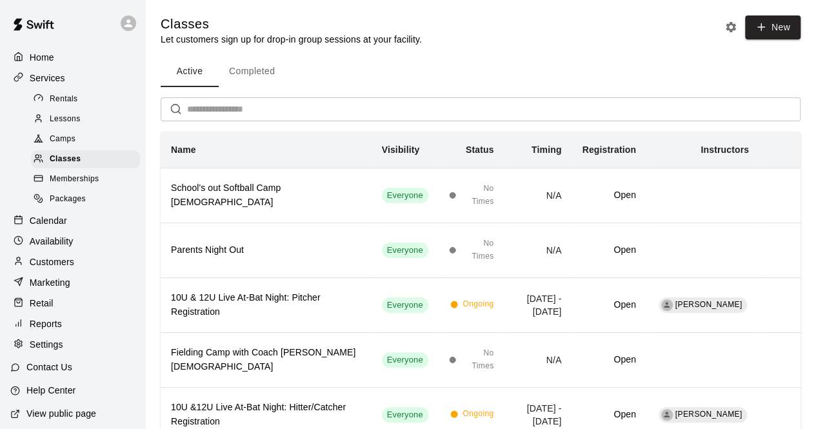
click at [47, 221] on div "Calendar" at bounding box center [72, 220] width 125 height 19
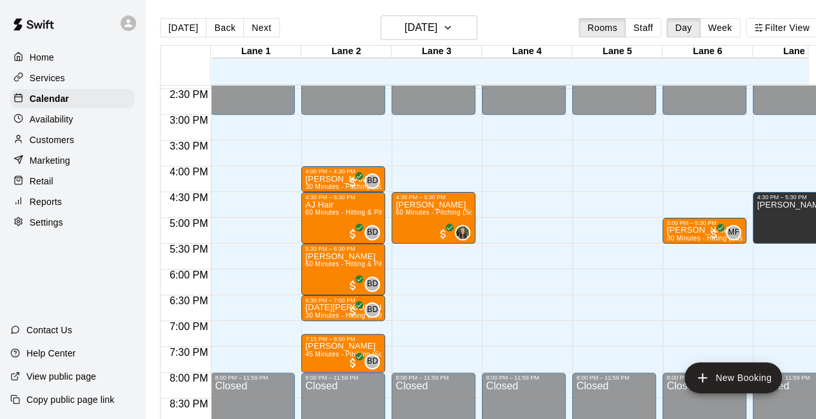
scroll to position [744, 0]
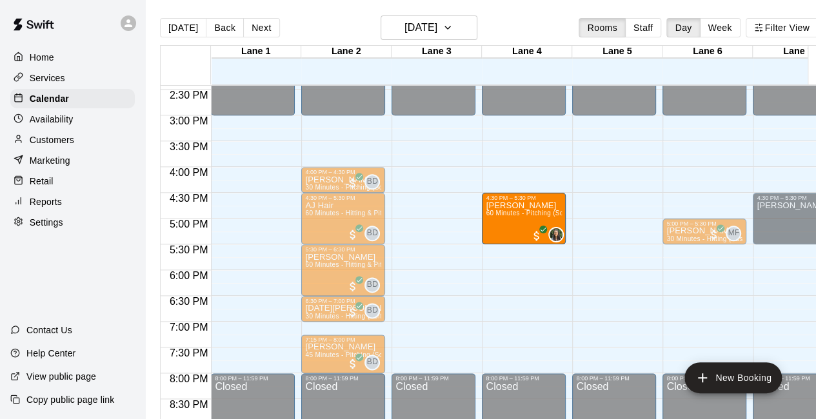
drag, startPoint x: 408, startPoint y: 210, endPoint x: 490, endPoint y: 217, distance: 82.9
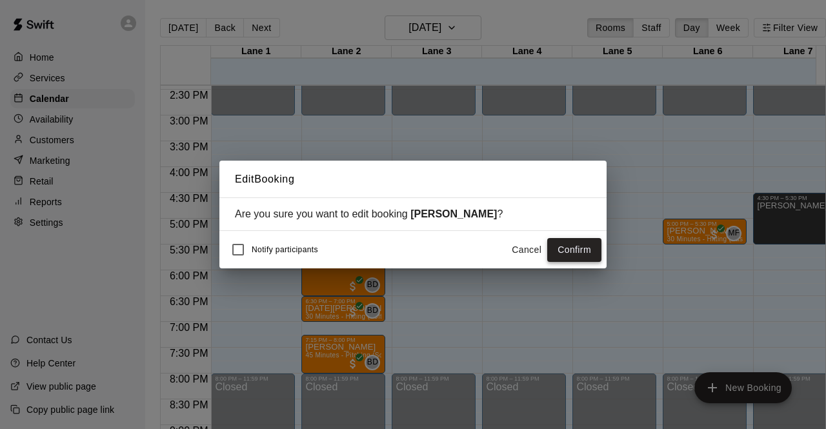
click at [570, 245] on button "Confirm" at bounding box center [574, 250] width 54 height 24
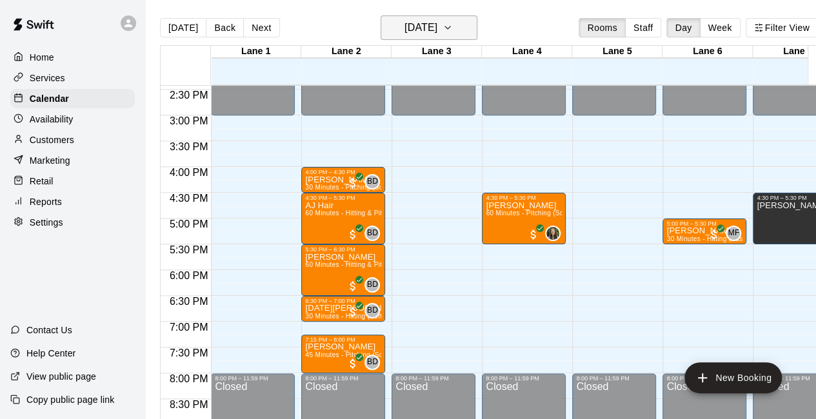
click at [424, 32] on h6 "[DATE]" at bounding box center [420, 28] width 33 height 18
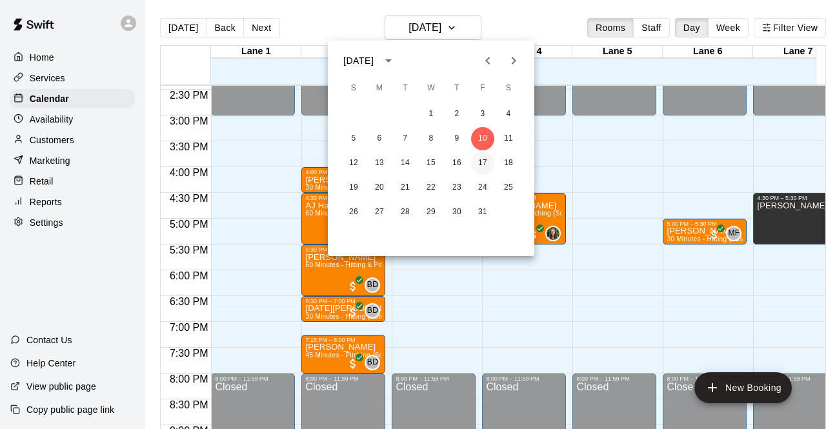
click at [477, 163] on button "17" at bounding box center [482, 163] width 23 height 23
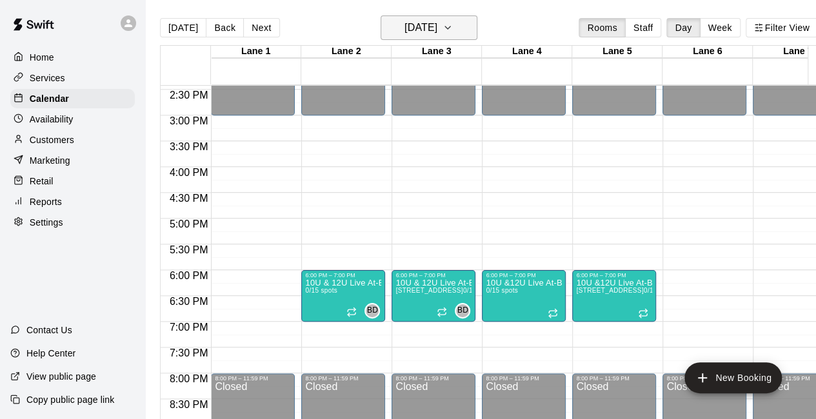
click at [437, 27] on h6 "[DATE]" at bounding box center [420, 28] width 33 height 18
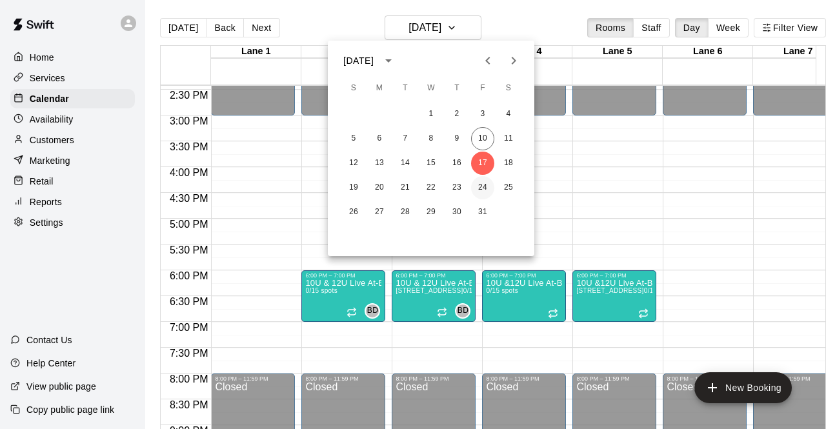
click at [479, 194] on button "24" at bounding box center [482, 187] width 23 height 23
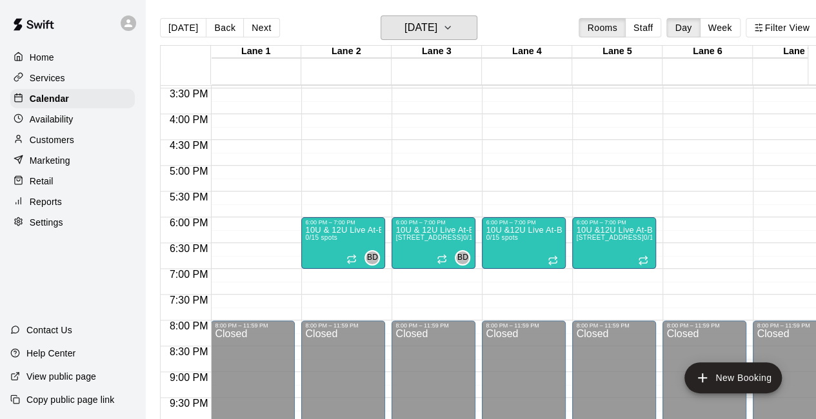
scroll to position [799, 0]
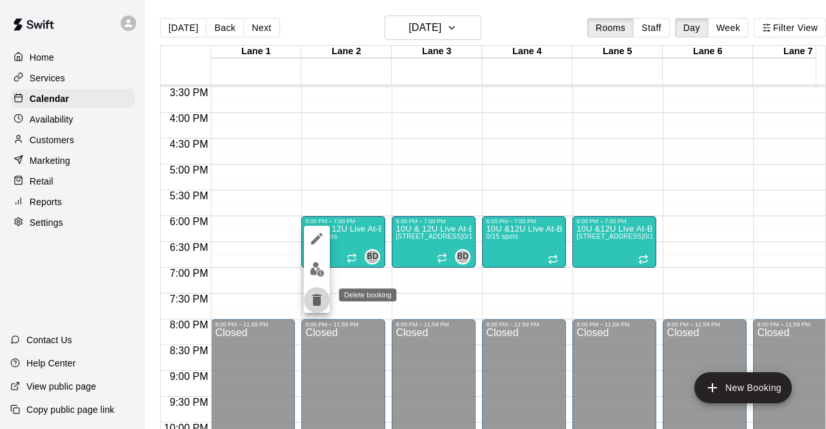
click at [311, 298] on icon "delete" at bounding box center [316, 299] width 15 height 15
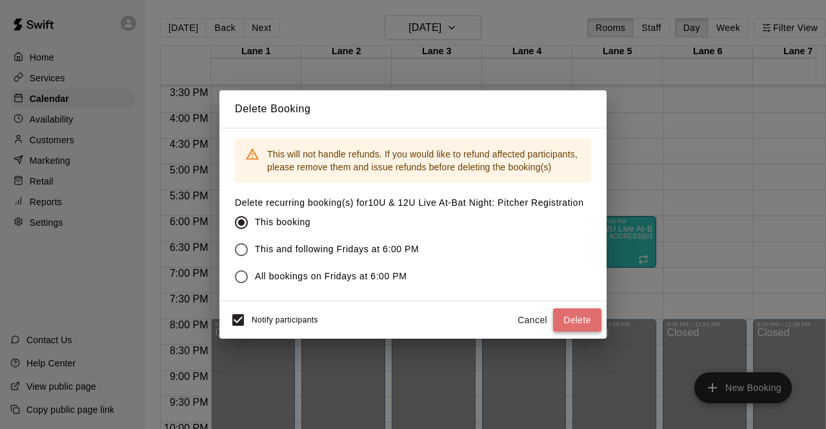
click at [561, 323] on button "Delete" at bounding box center [577, 320] width 48 height 24
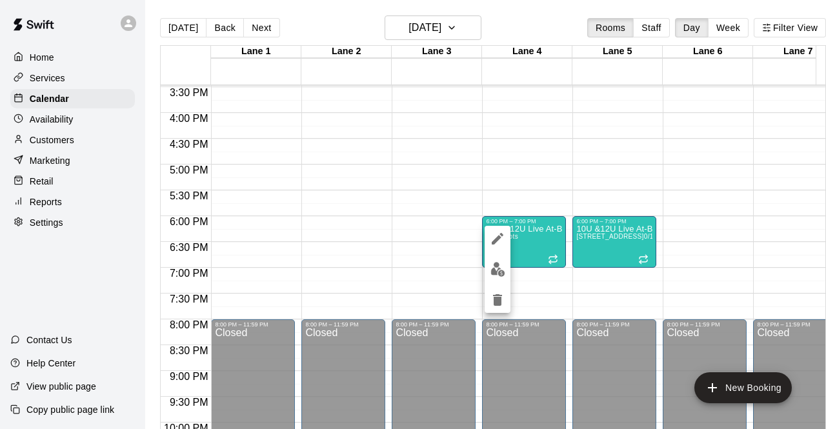
click at [498, 294] on icon "delete" at bounding box center [497, 299] width 15 height 15
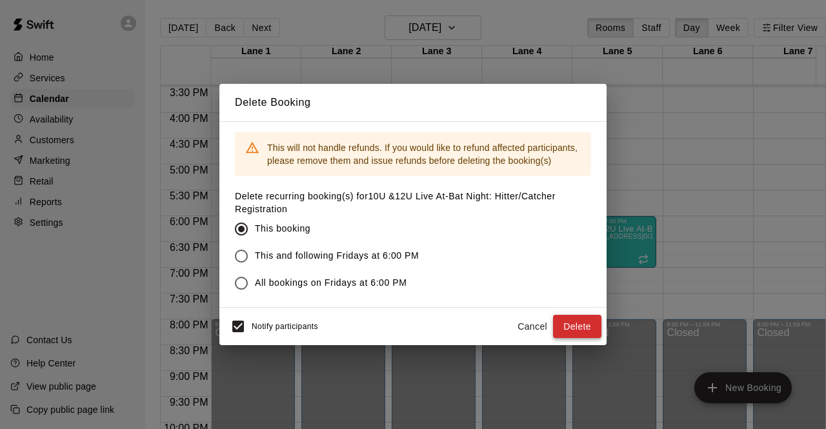
click at [575, 331] on button "Delete" at bounding box center [577, 327] width 48 height 24
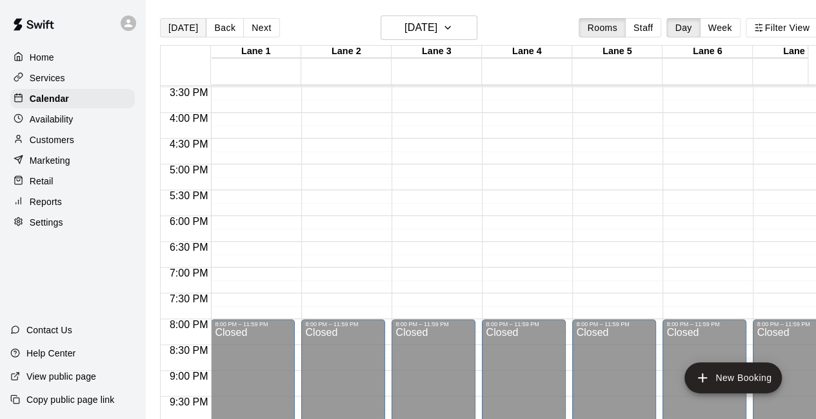
click at [188, 30] on button "[DATE]" at bounding box center [183, 27] width 46 height 19
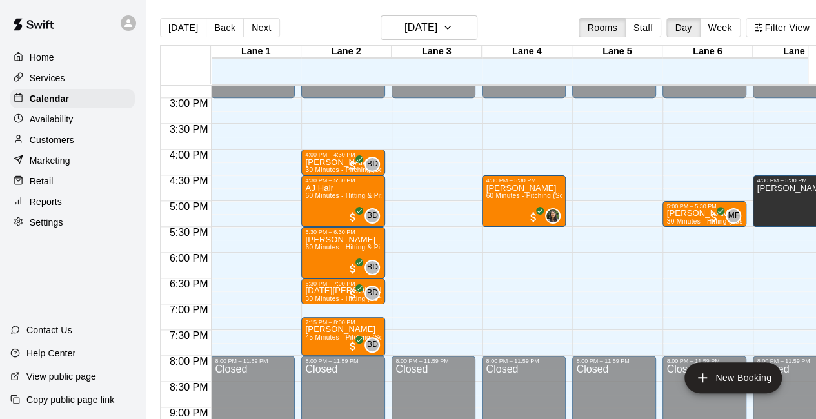
scroll to position [761, 0]
